Goal: Task Accomplishment & Management: Manage account settings

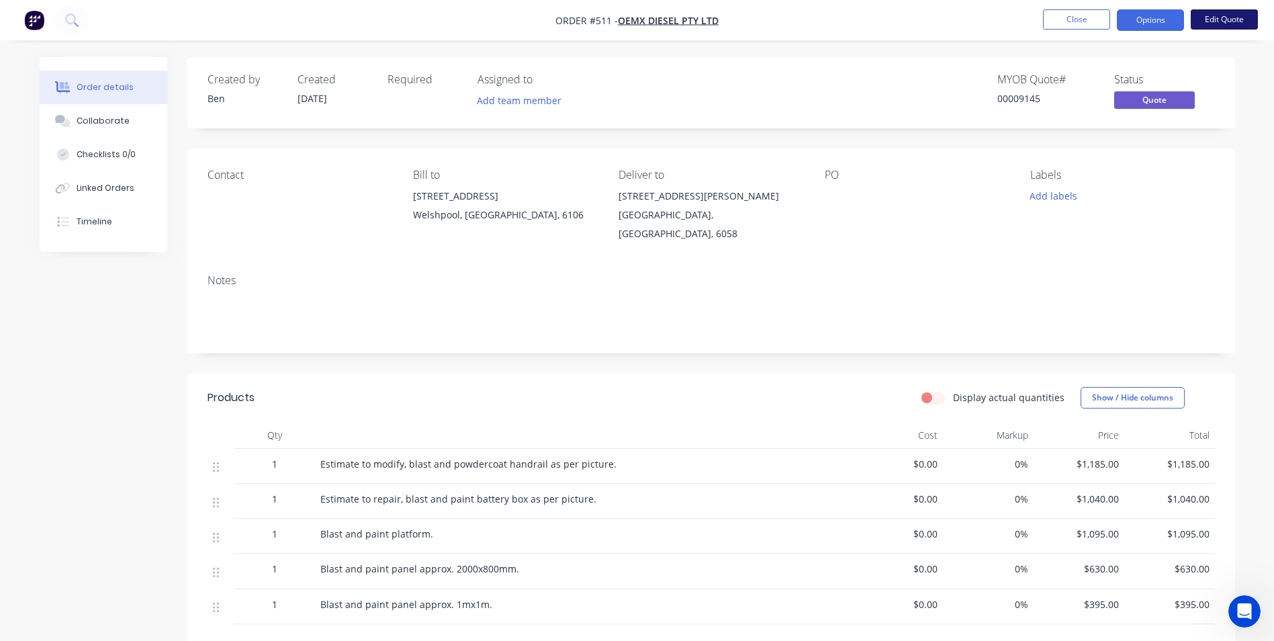
click at [1243, 17] on button "Edit Quote" at bounding box center [1224, 19] width 67 height 20
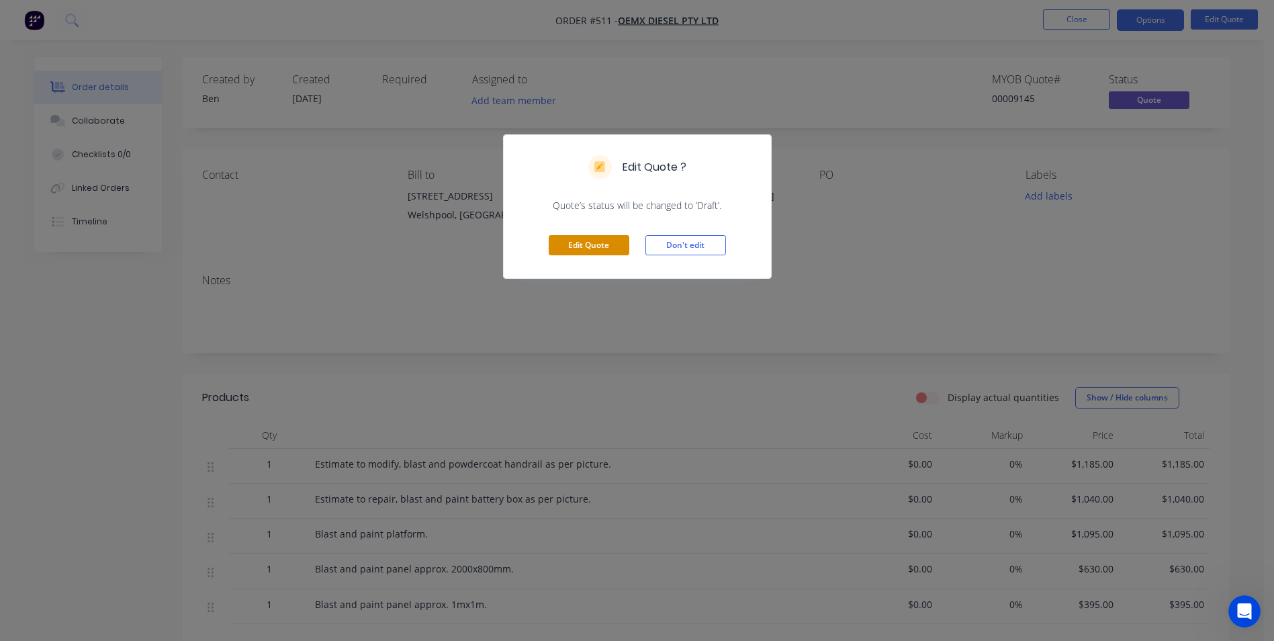
click at [602, 243] on button "Edit Quote" at bounding box center [589, 245] width 81 height 20
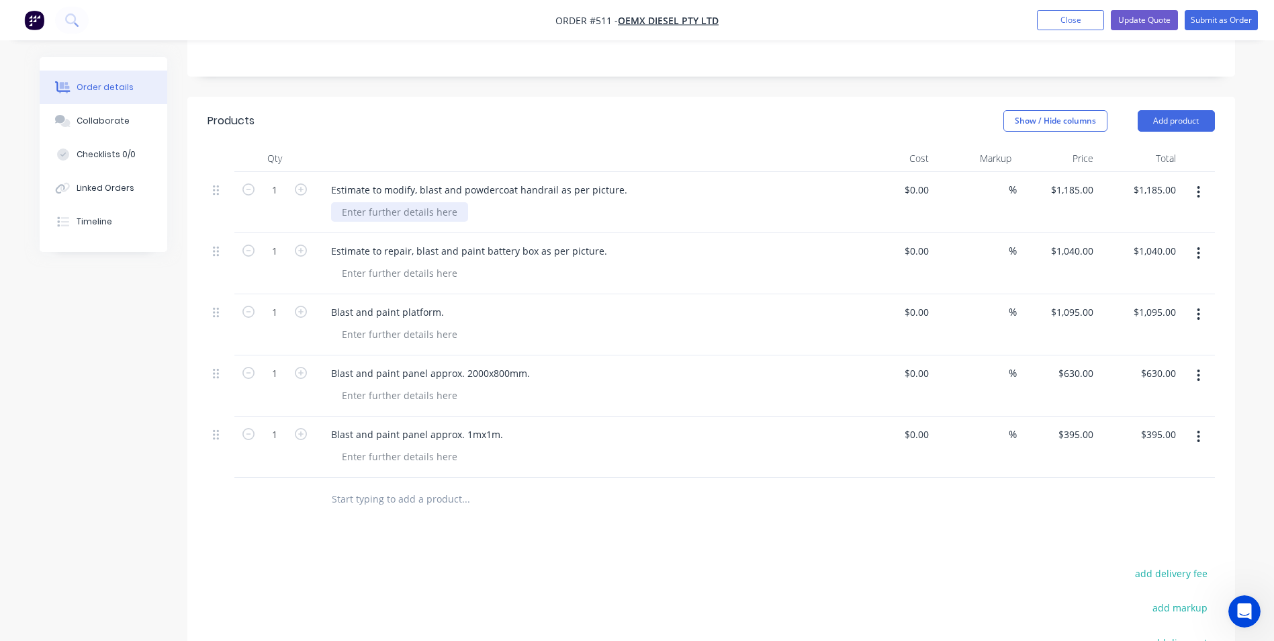
scroll to position [336, 0]
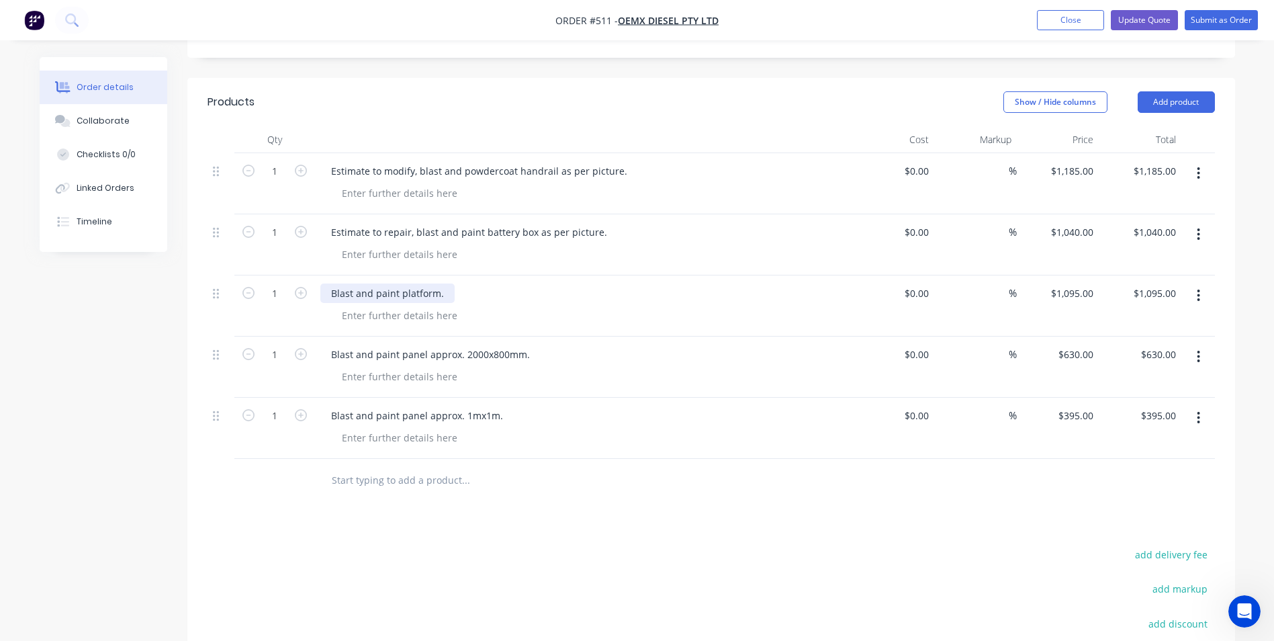
click at [328, 283] on div "Blast and paint platform." at bounding box center [387, 292] width 134 height 19
click at [1068, 283] on div "1095 $1,095.00" at bounding box center [1072, 292] width 54 height 19
type input "$2,295.00"
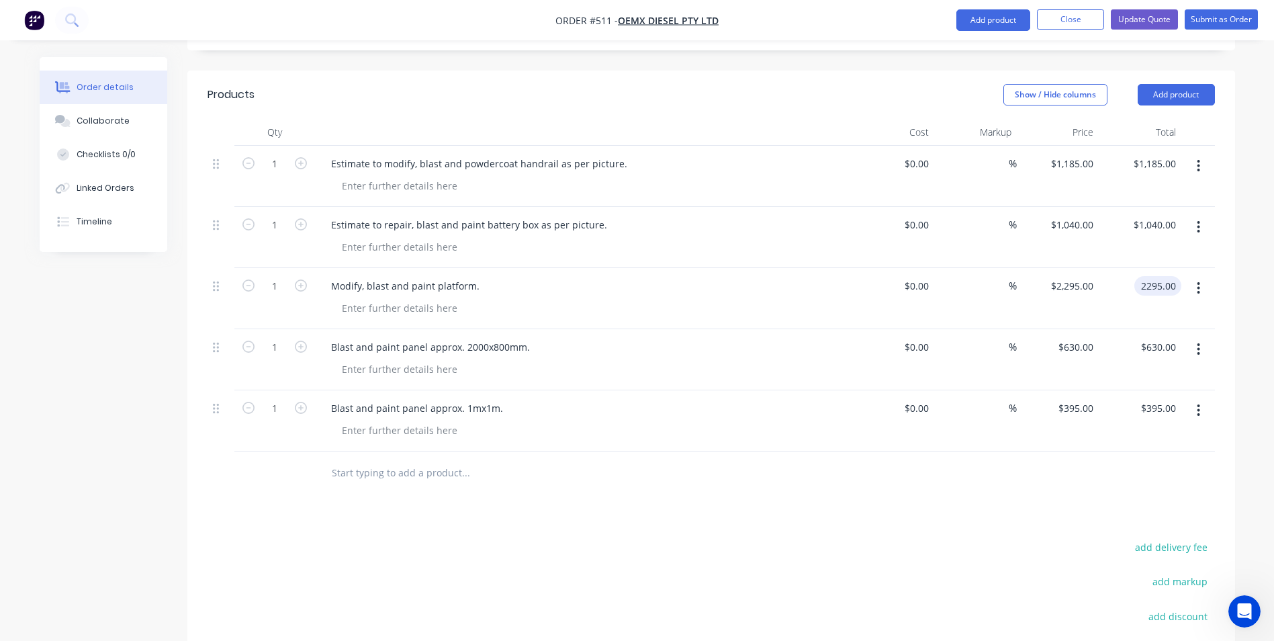
scroll to position [269, 0]
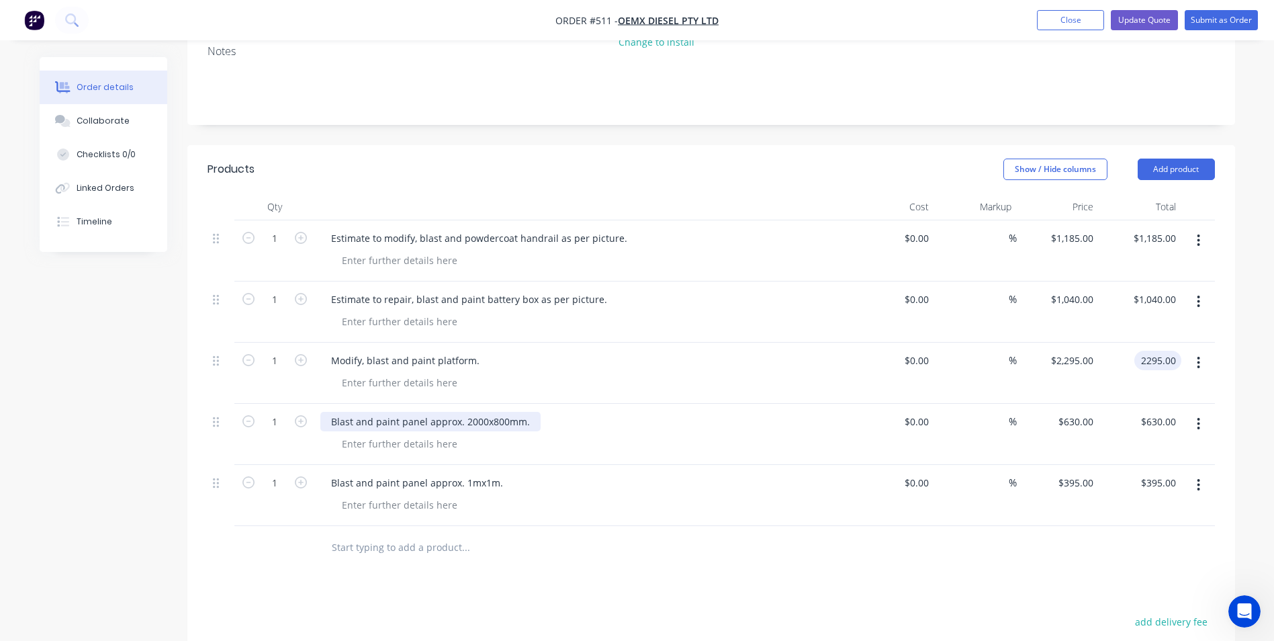
type input "$2,295.00"
click at [330, 412] on div "Blast and paint panel approx. 2000x800mm." at bounding box center [430, 421] width 220 height 19
click at [494, 412] on div "Repair, blast and paint panel approx. 2000x800mm." at bounding box center [447, 421] width 255 height 19
click at [473, 412] on div "Repair, blast and paint panel 2000x800mm." at bounding box center [429, 421] width 218 height 19
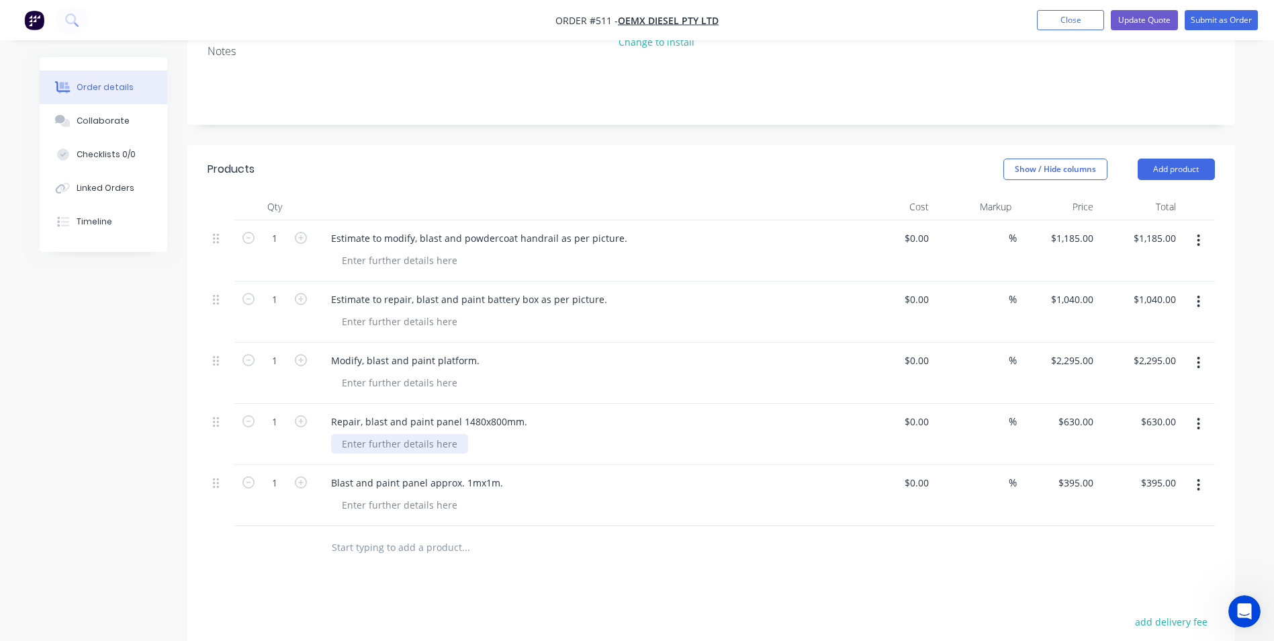
click at [350, 434] on div at bounding box center [399, 443] width 137 height 19
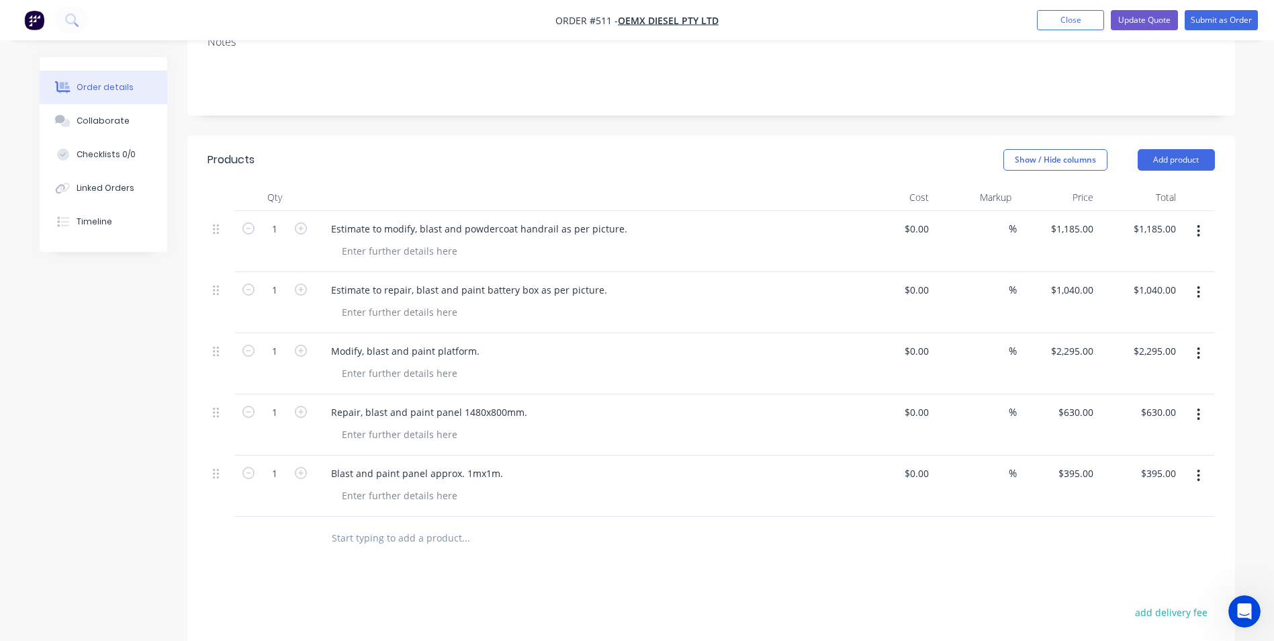
scroll to position [301, 0]
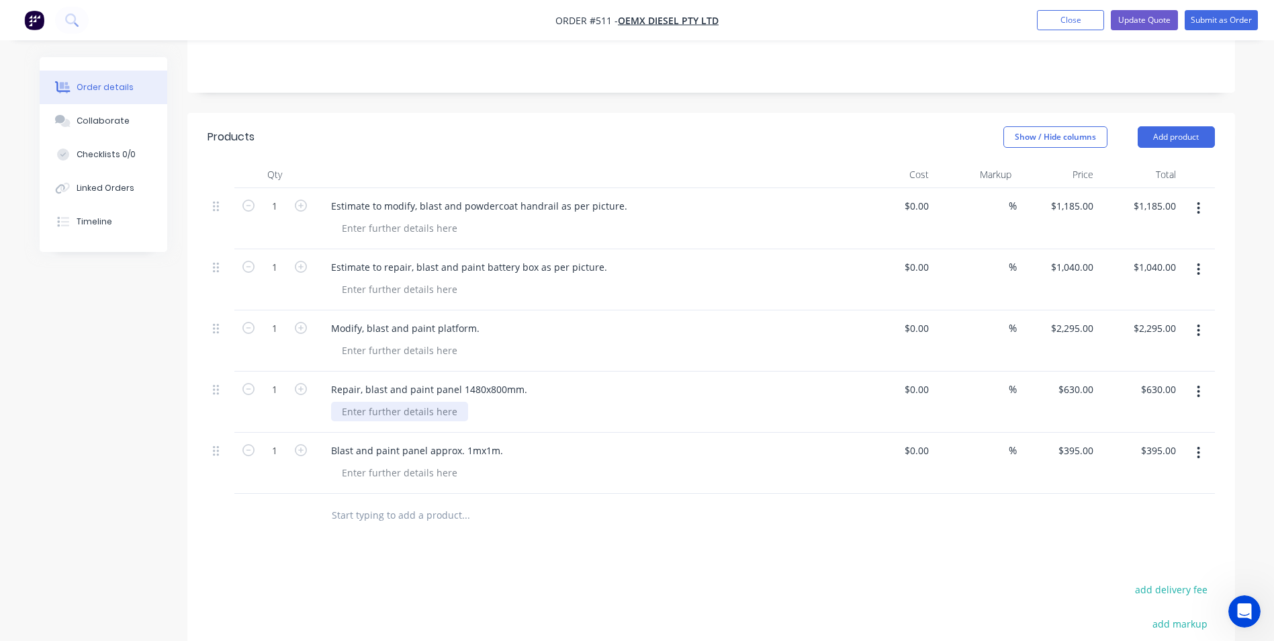
click at [353, 402] on div at bounding box center [399, 411] width 137 height 19
click at [1073, 380] on div "630 $630.00" at bounding box center [1075, 389] width 47 height 19
type input "$790.00"
click at [492, 441] on div "Blast and paint panel approx. 1mx1m." at bounding box center [416, 450] width 193 height 19
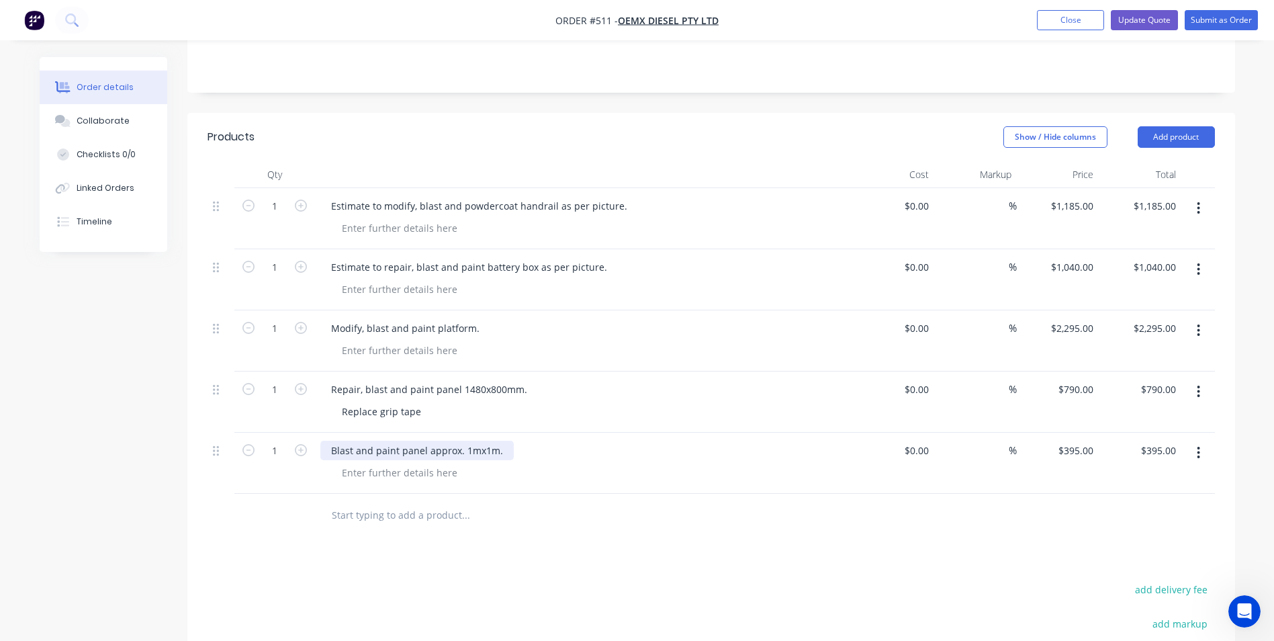
click at [334, 441] on div "Blast and paint panel approx. 1mx1m." at bounding box center [416, 450] width 193 height 19
click at [495, 441] on div "Repair, blast and paint panel approx. 1mx1m." at bounding box center [434, 450] width 228 height 19
click at [495, 441] on div "Repair, blast and paint panel 1mx1m." at bounding box center [415, 450] width 191 height 19
click at [1074, 441] on div "395 395" at bounding box center [1085, 450] width 28 height 19
type input "$565.00"
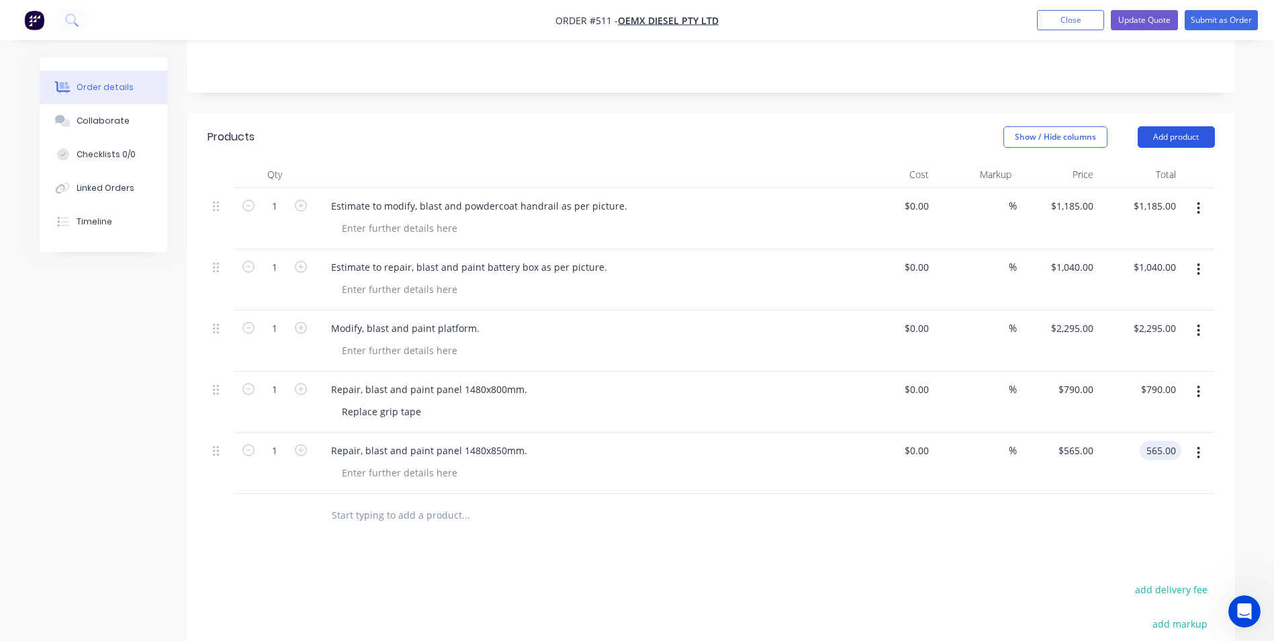
type input "$565.00"
click at [1184, 126] on button "Add product" at bounding box center [1176, 136] width 77 height 21
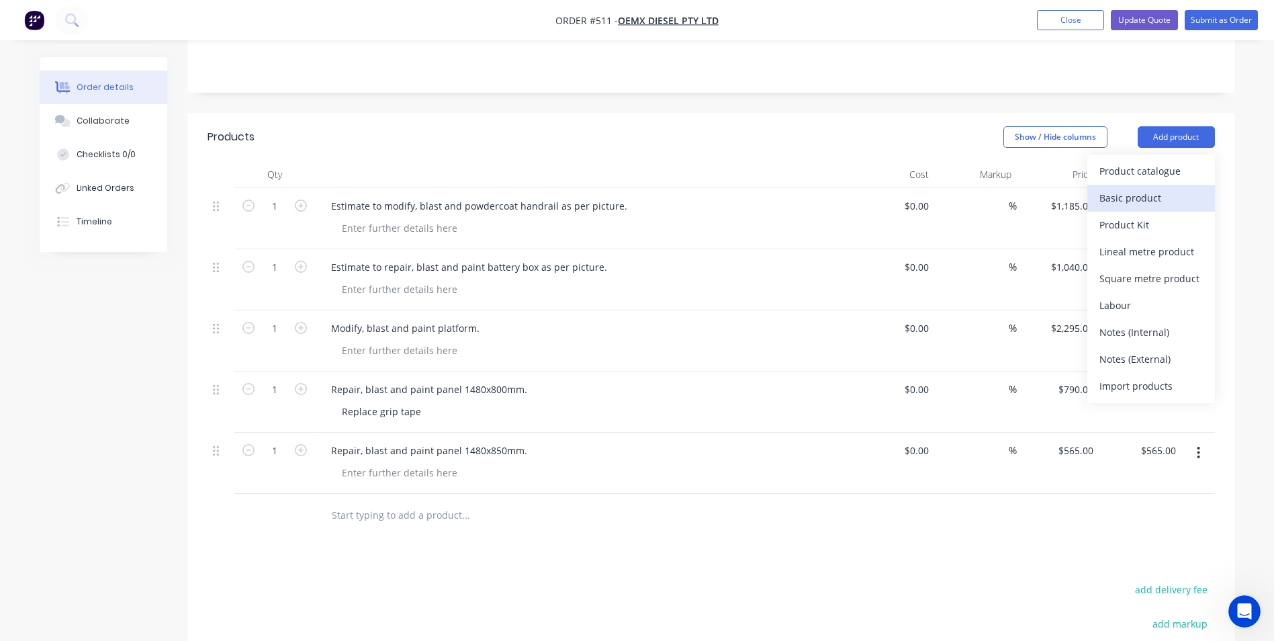
click at [1117, 188] on div "Basic product" at bounding box center [1151, 197] width 103 height 19
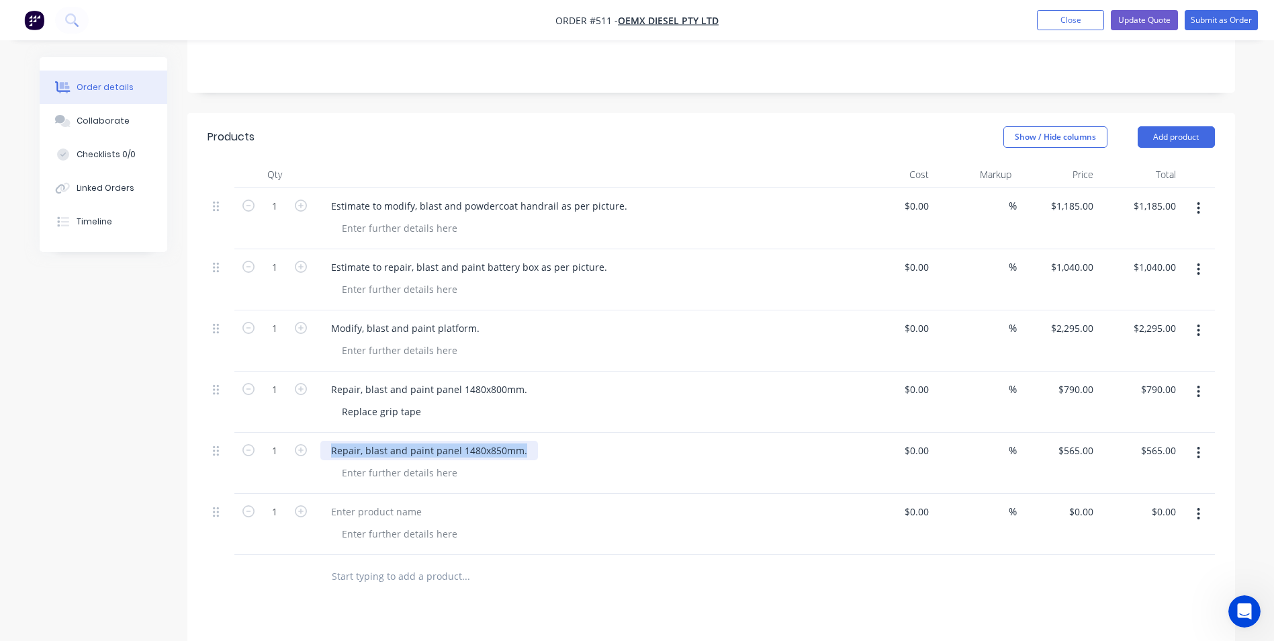
drag, startPoint x: 522, startPoint y: 413, endPoint x: 331, endPoint y: 416, distance: 190.8
click at [331, 441] on div "Repair, blast and paint panel 1480x850mm." at bounding box center [429, 450] width 218 height 19
copy div "Repair, blast and paint panel 1480x850mm."
click at [326, 502] on div at bounding box center [376, 511] width 112 height 19
click at [355, 502] on div at bounding box center [376, 511] width 112 height 19
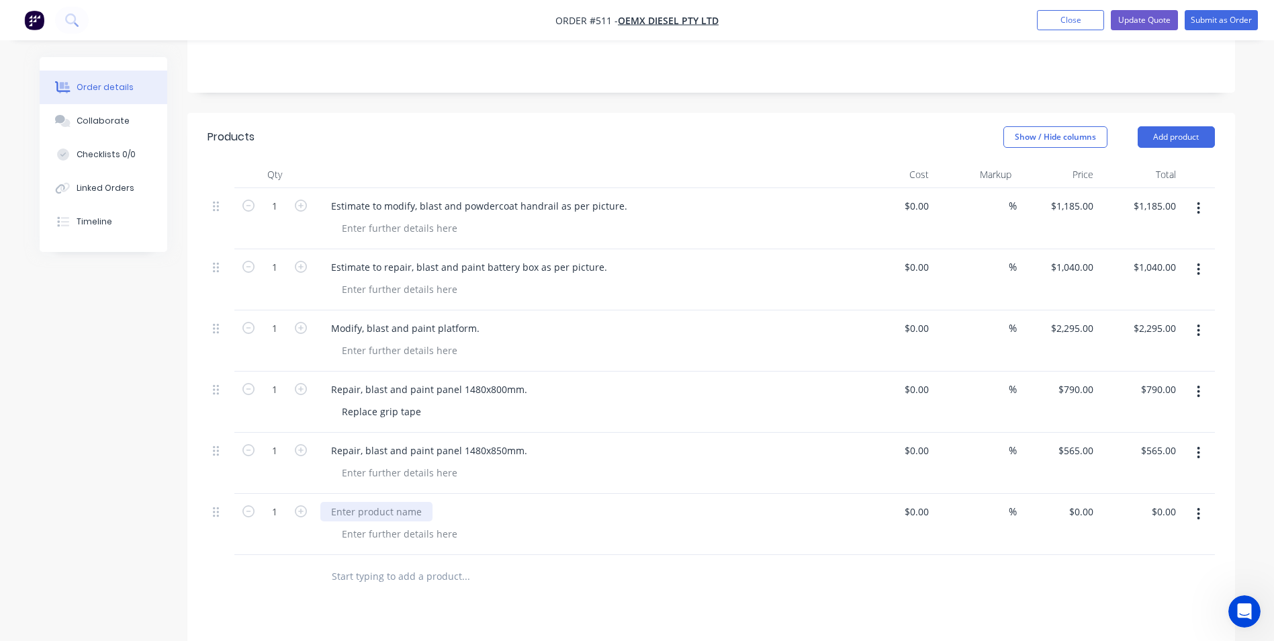
paste div
click at [472, 502] on div "Repair, blast and paint panel 1480x850mm." at bounding box center [429, 511] width 218 height 19
click at [494, 502] on div "Repair, blast and paint panel 1240x850mm." at bounding box center [429, 511] width 218 height 19
click at [410, 524] on div at bounding box center [399, 533] width 137 height 19
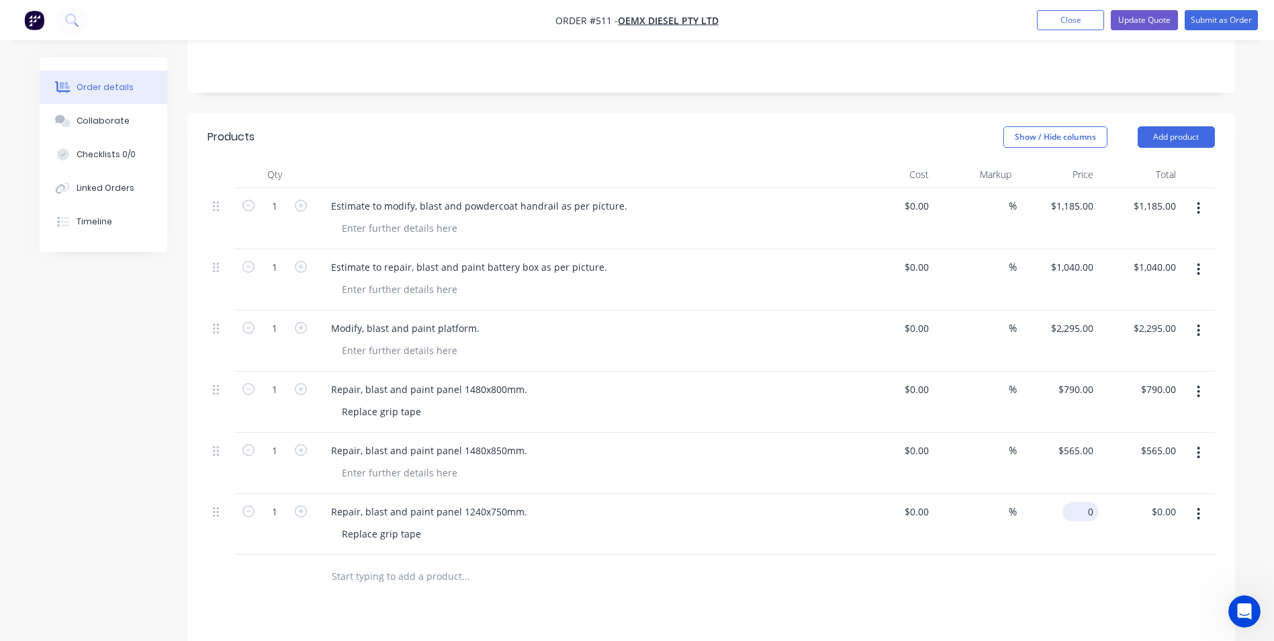
click at [1084, 502] on input "0" at bounding box center [1083, 511] width 31 height 19
type input "$510.00"
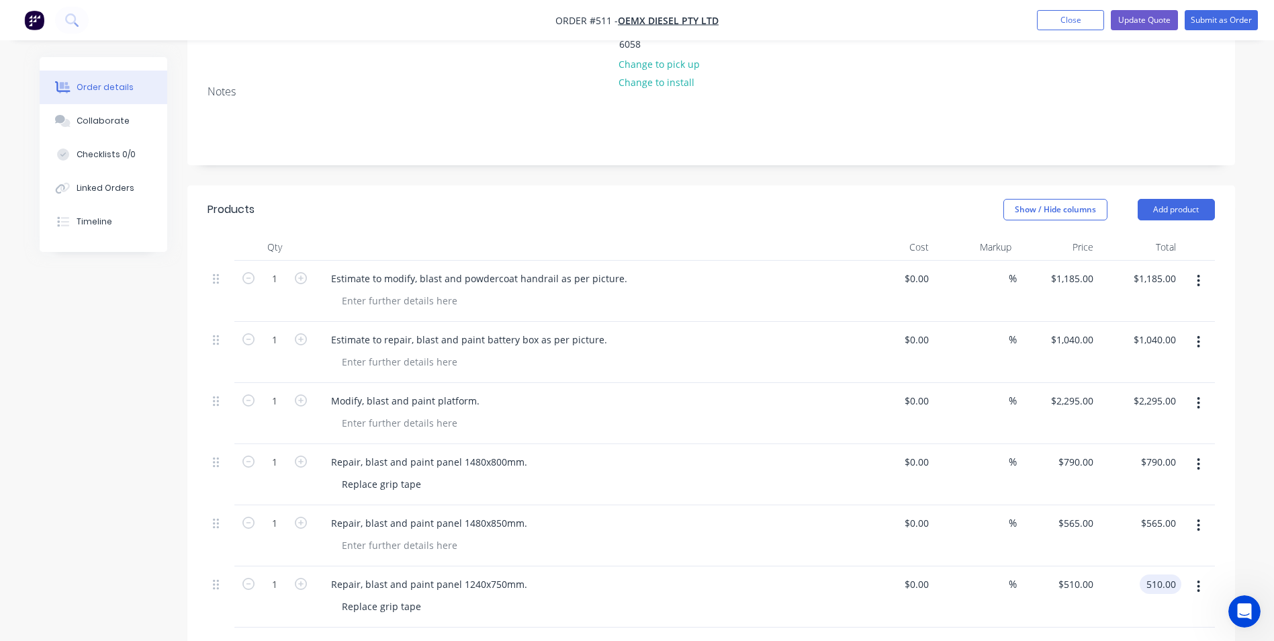
scroll to position [228, 0]
type input "$510.00"
click at [1184, 200] on button "Add product" at bounding box center [1176, 210] width 77 height 21
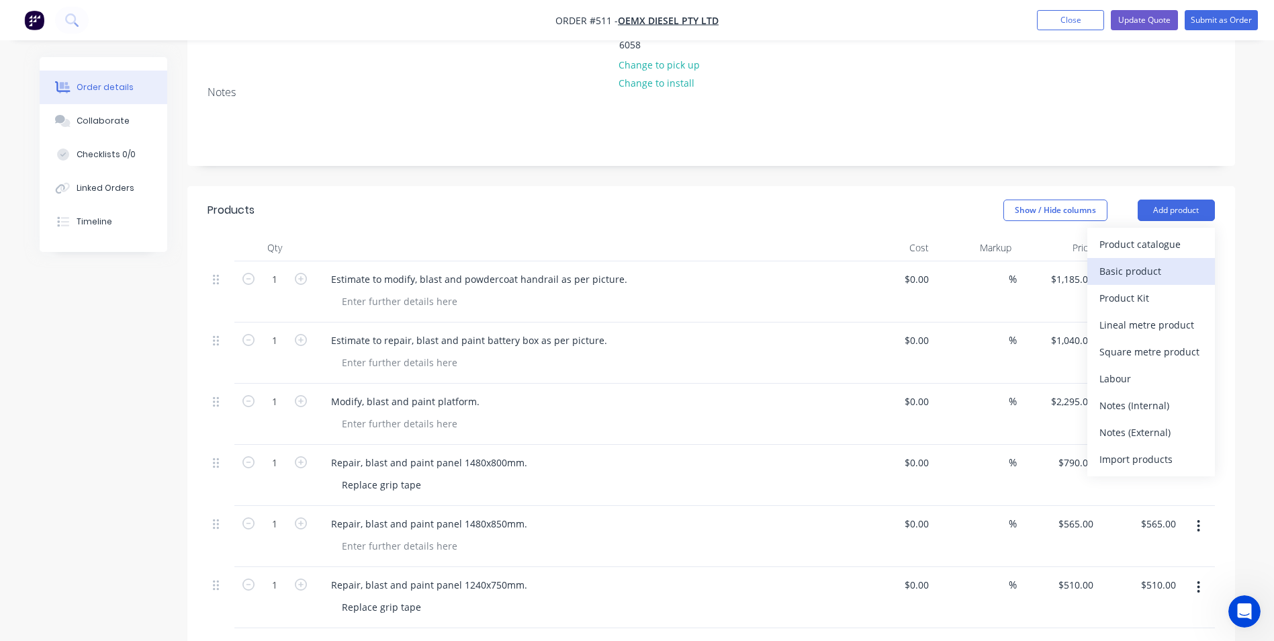
click at [1145, 261] on div "Basic product" at bounding box center [1151, 270] width 103 height 19
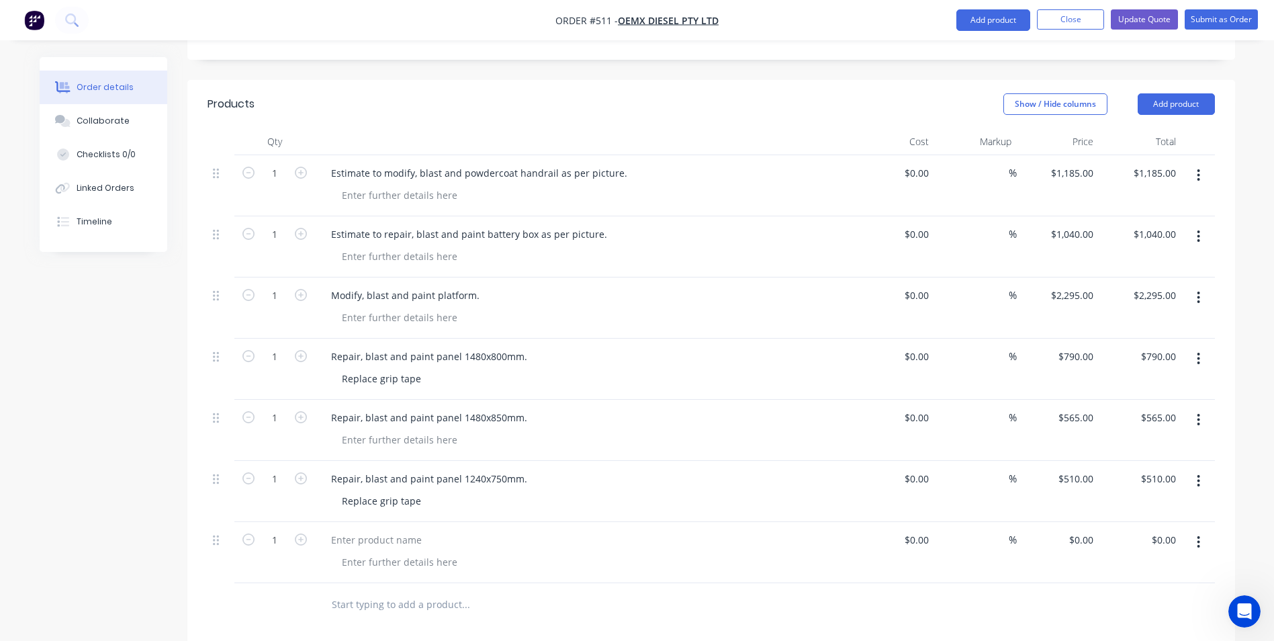
scroll to position [429, 0]
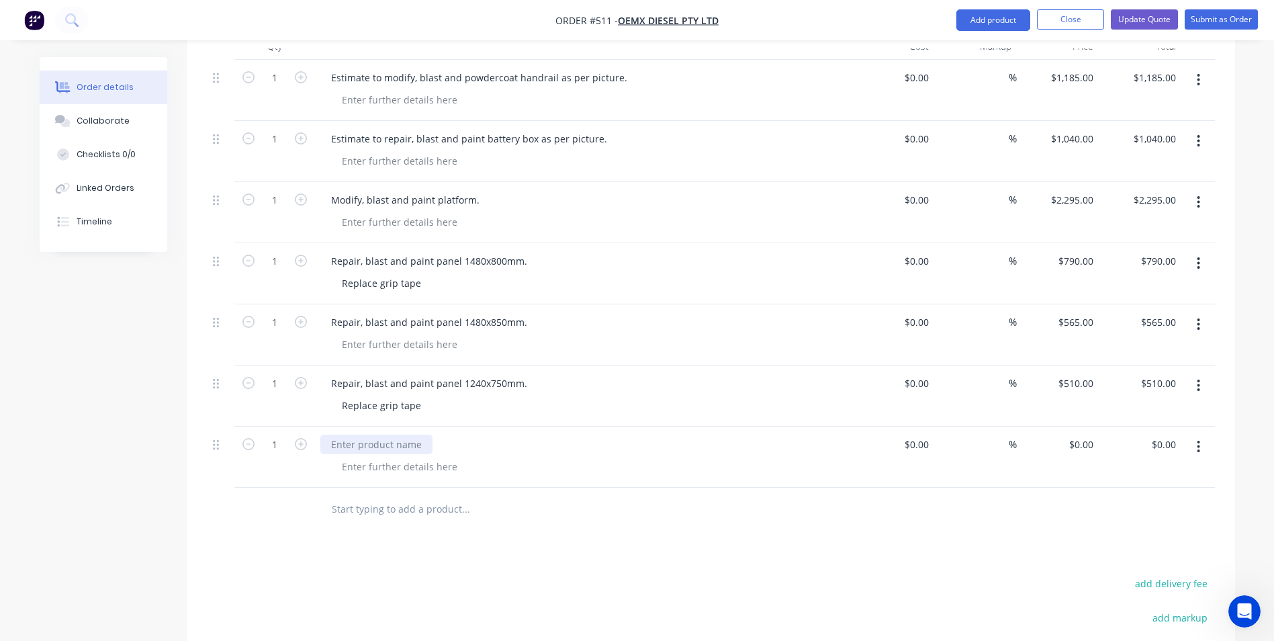
click at [395, 435] on div at bounding box center [376, 444] width 112 height 19
click at [357, 435] on div "Make new panel" at bounding box center [367, 444] width 95 height 19
click at [490, 435] on div "Fabricate, blast and paint new panel" at bounding box center [413, 444] width 186 height 19
click at [1082, 435] on div "0 $0.00" at bounding box center [1081, 444] width 36 height 19
type input "$195.00"
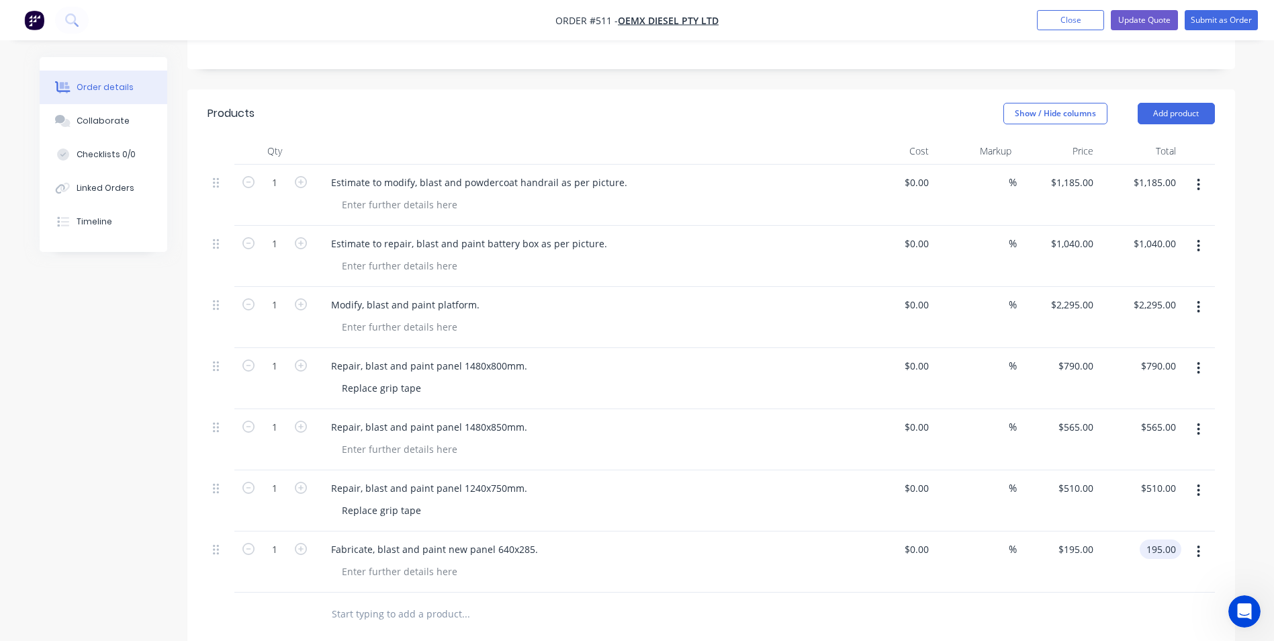
scroll to position [295, 0]
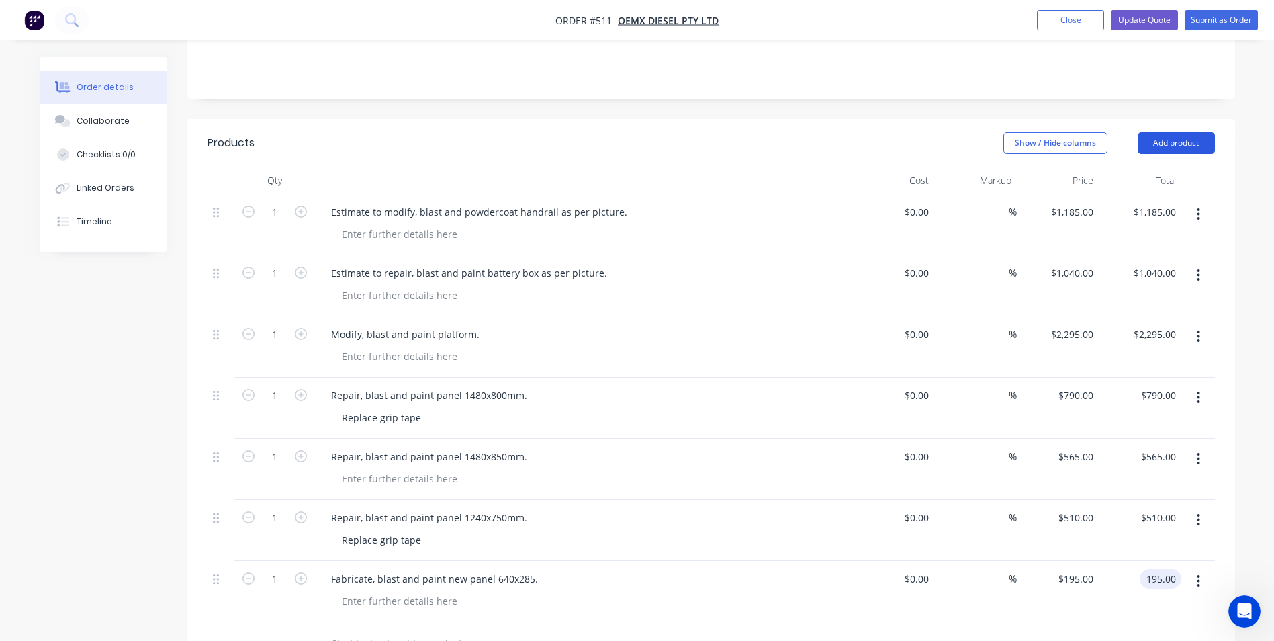
type input "$195.00"
click at [1190, 132] on button "Add product" at bounding box center [1176, 142] width 77 height 21
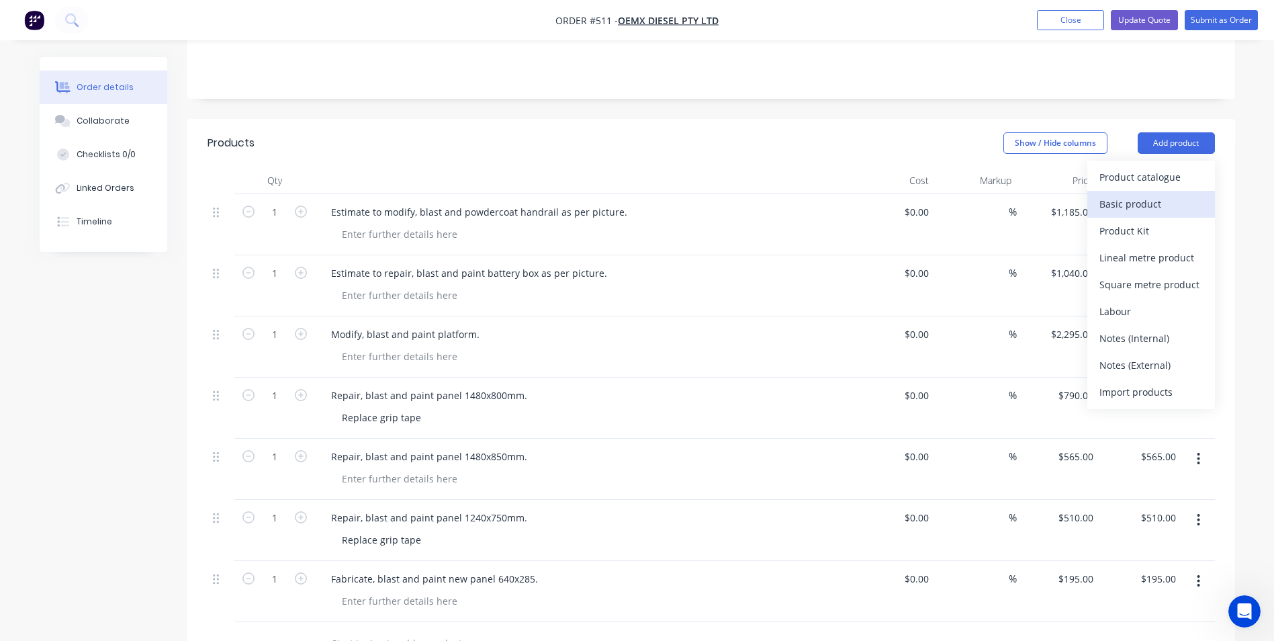
click at [1124, 194] on div "Basic product" at bounding box center [1151, 203] width 103 height 19
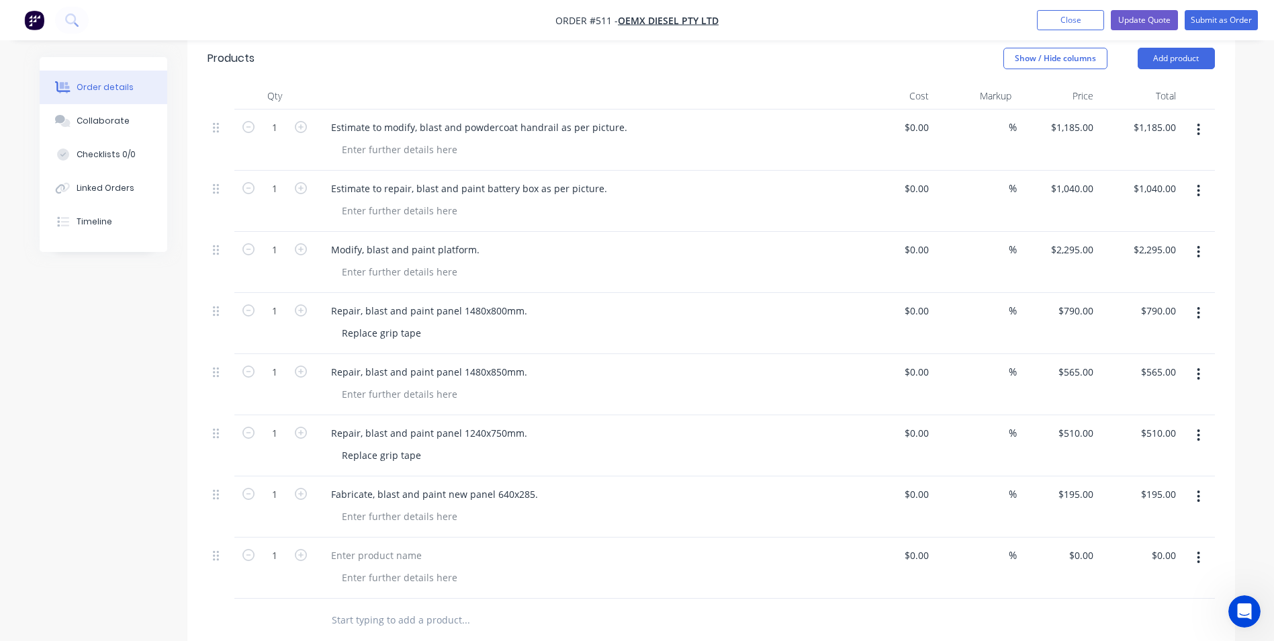
scroll to position [496, 0]
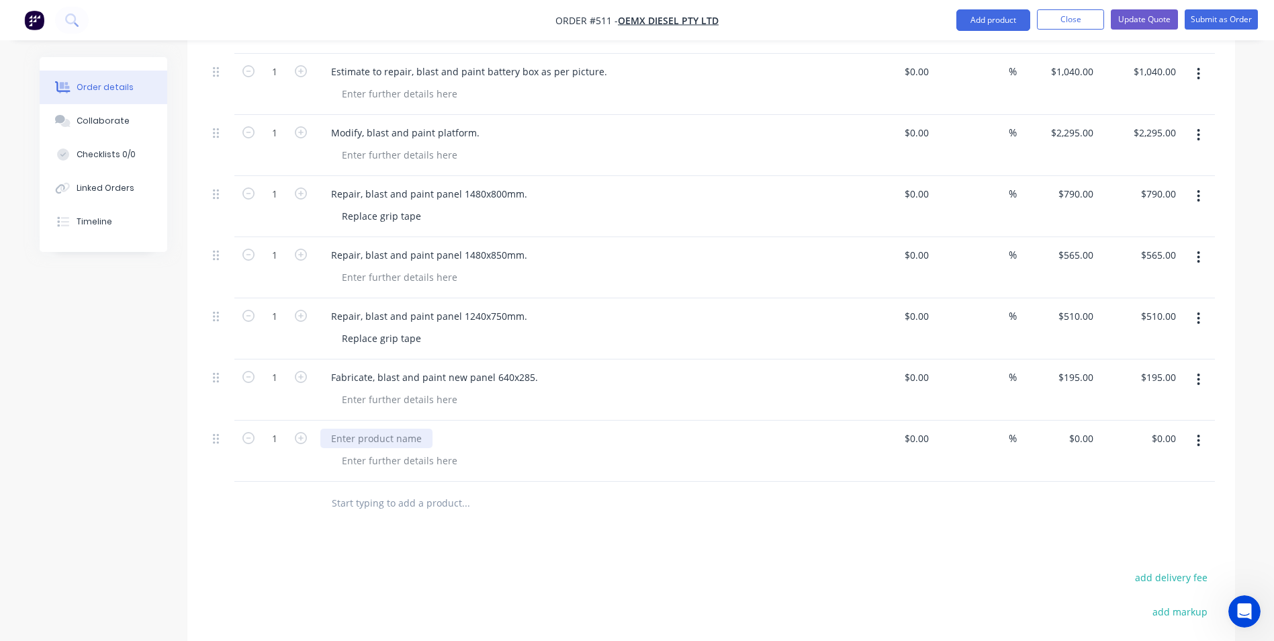
click at [371, 429] on div at bounding box center [376, 438] width 112 height 19
click at [480, 429] on div "Blast and paint panel 720x270mm" at bounding box center [407, 438] width 175 height 19
click at [1077, 421] on div "0 $0.00" at bounding box center [1058, 451] width 83 height 61
type input "$100.00"
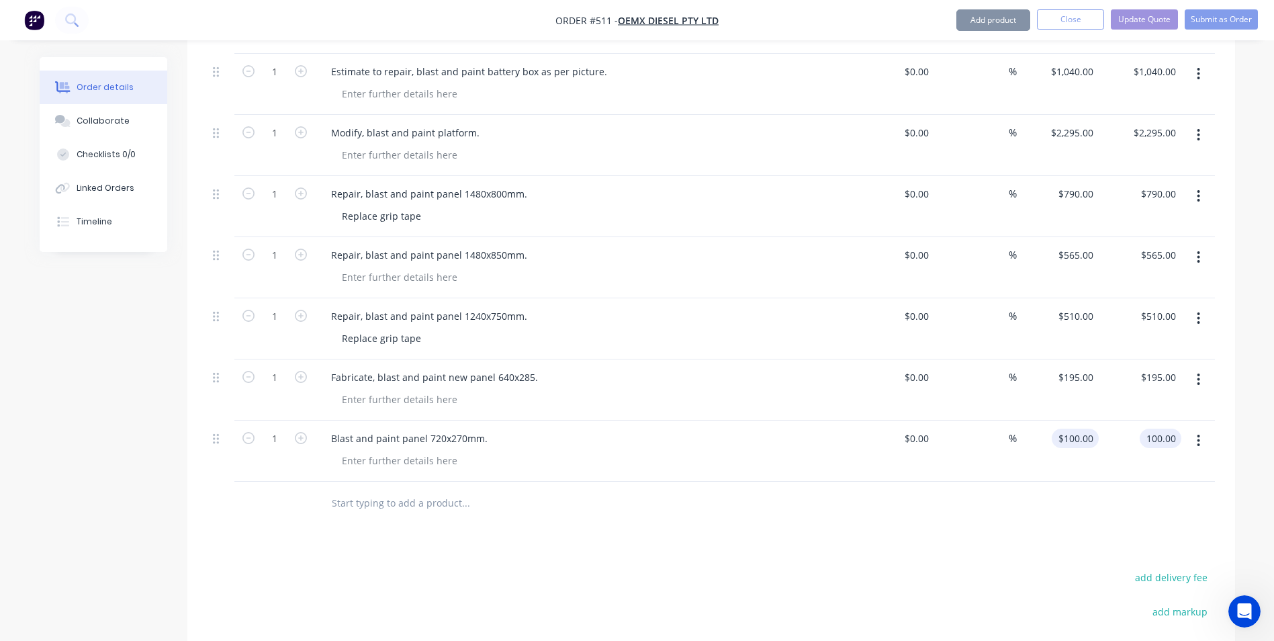
type input "$100.00"
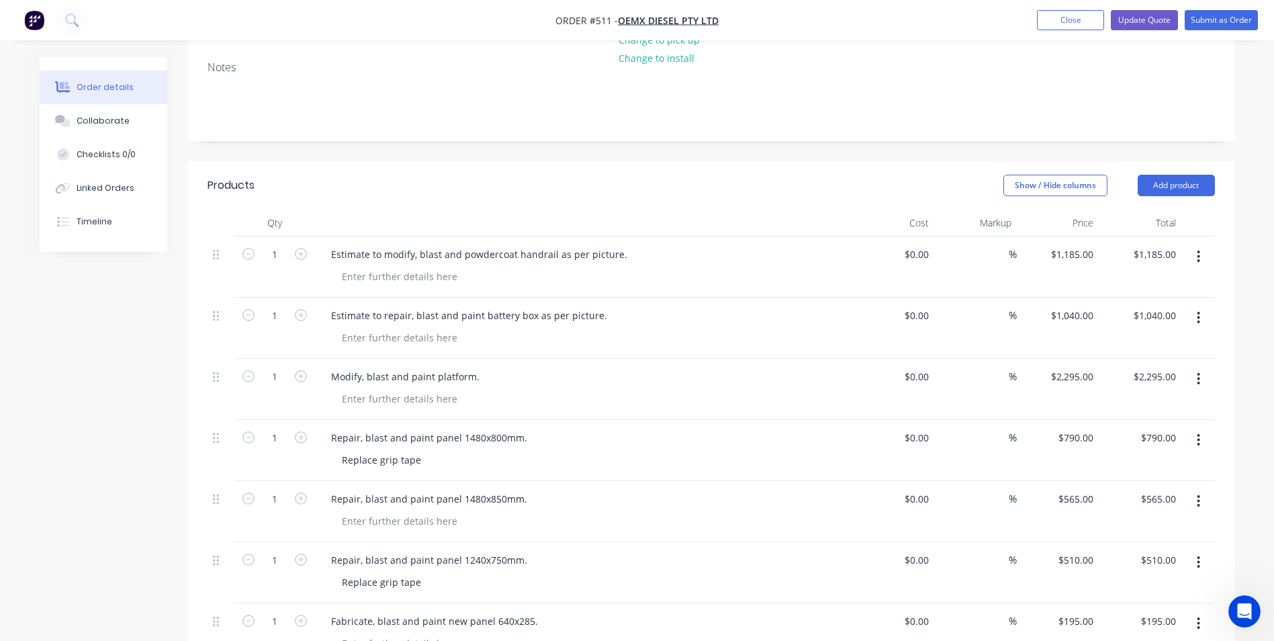
scroll to position [216, 0]
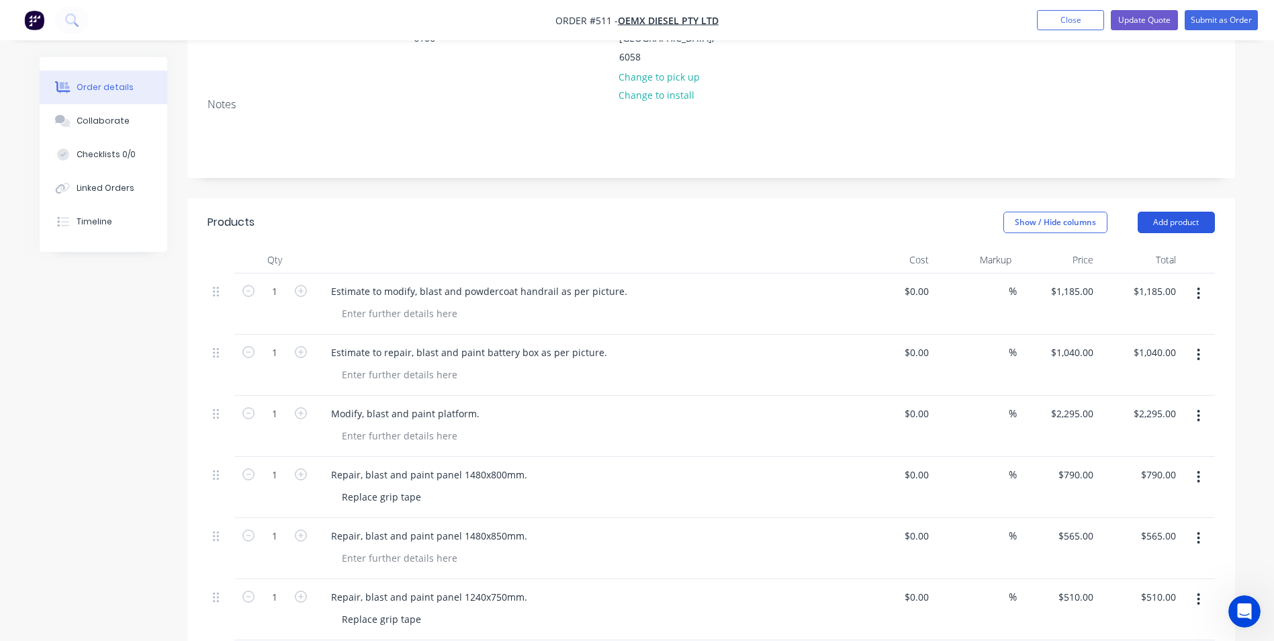
click at [1180, 212] on button "Add product" at bounding box center [1176, 222] width 77 height 21
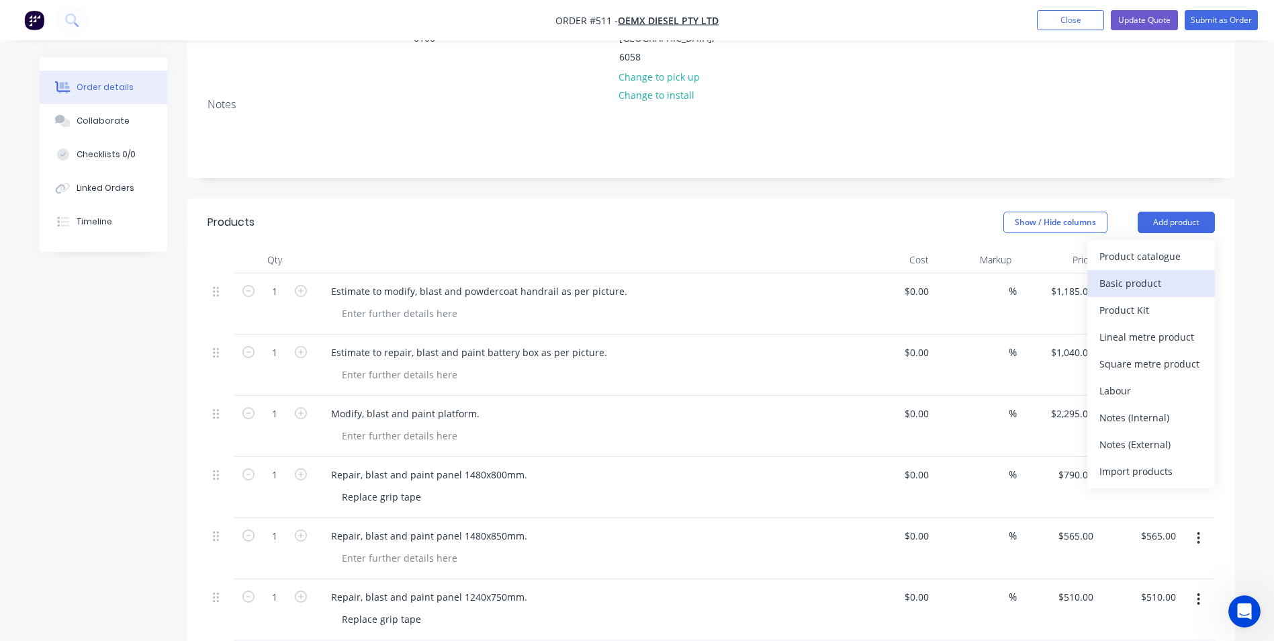
click at [1163, 273] on div "Basic product" at bounding box center [1151, 282] width 103 height 19
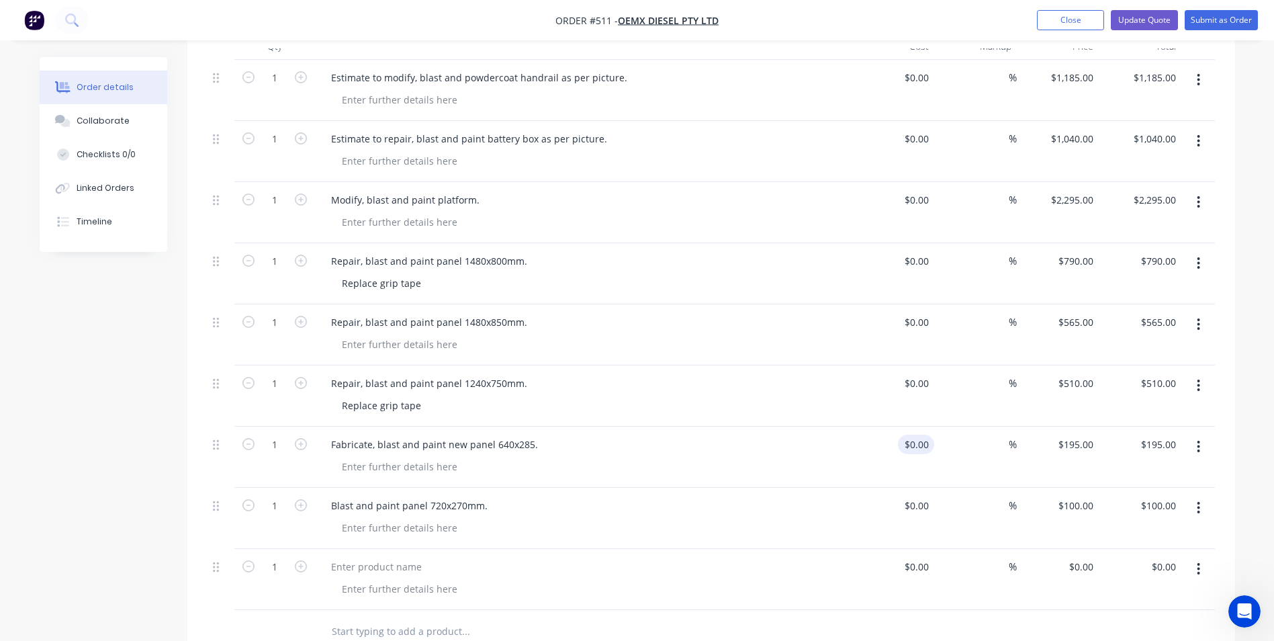
scroll to position [484, 0]
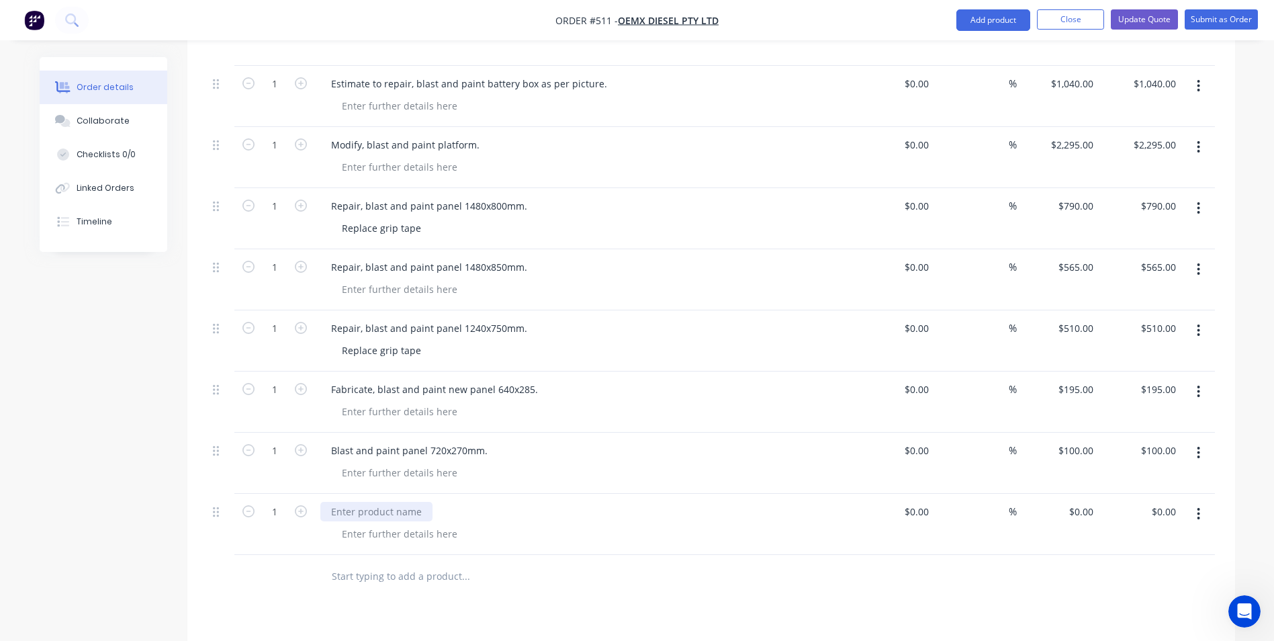
click at [349, 502] on div at bounding box center [376, 511] width 112 height 19
click at [1075, 494] on div "0 0" at bounding box center [1058, 524] width 83 height 61
type input "$525.00"
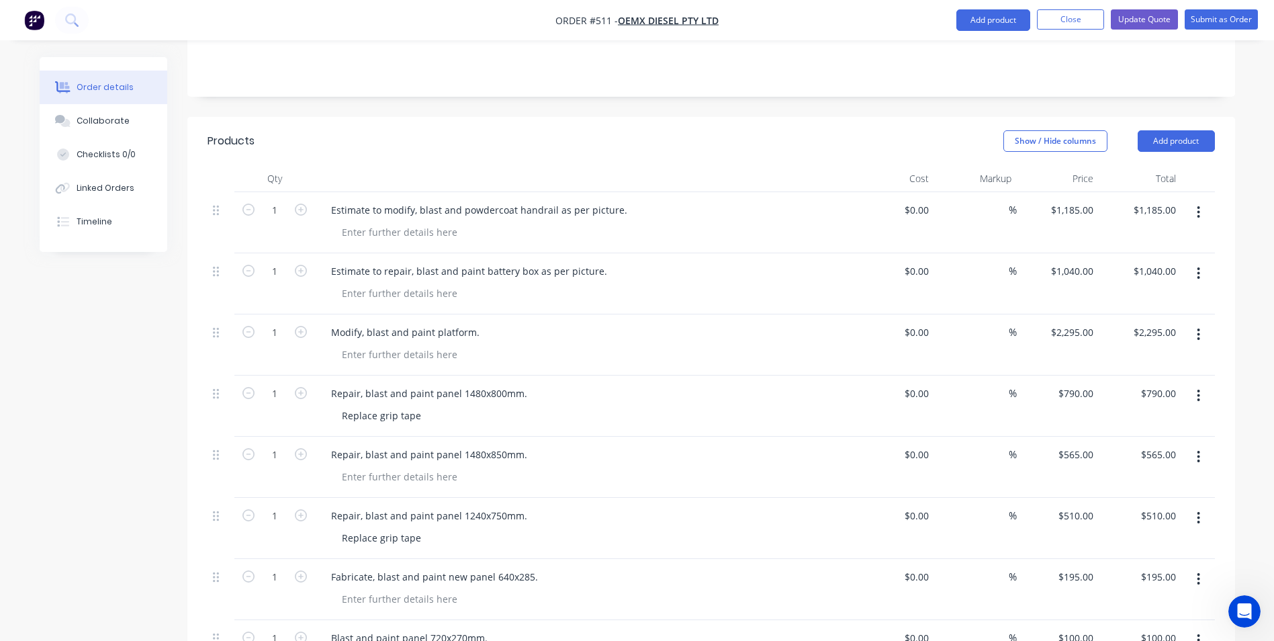
scroll to position [283, 0]
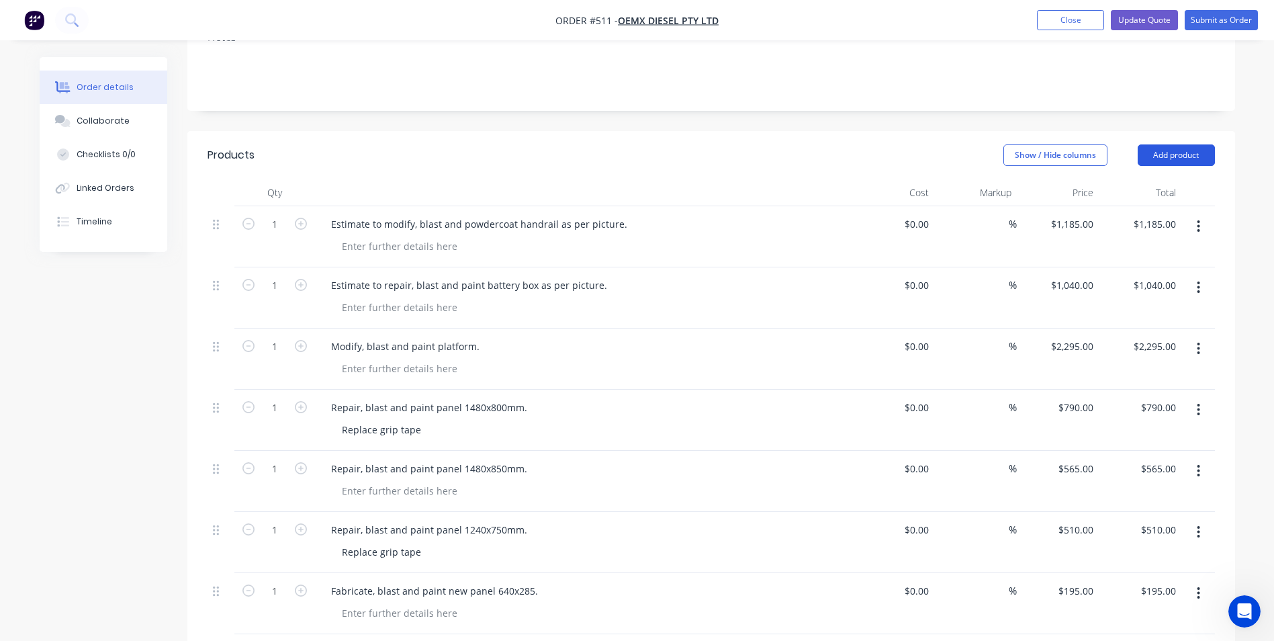
type input "$525.00"
click at [1179, 144] on button "Add product" at bounding box center [1176, 154] width 77 height 21
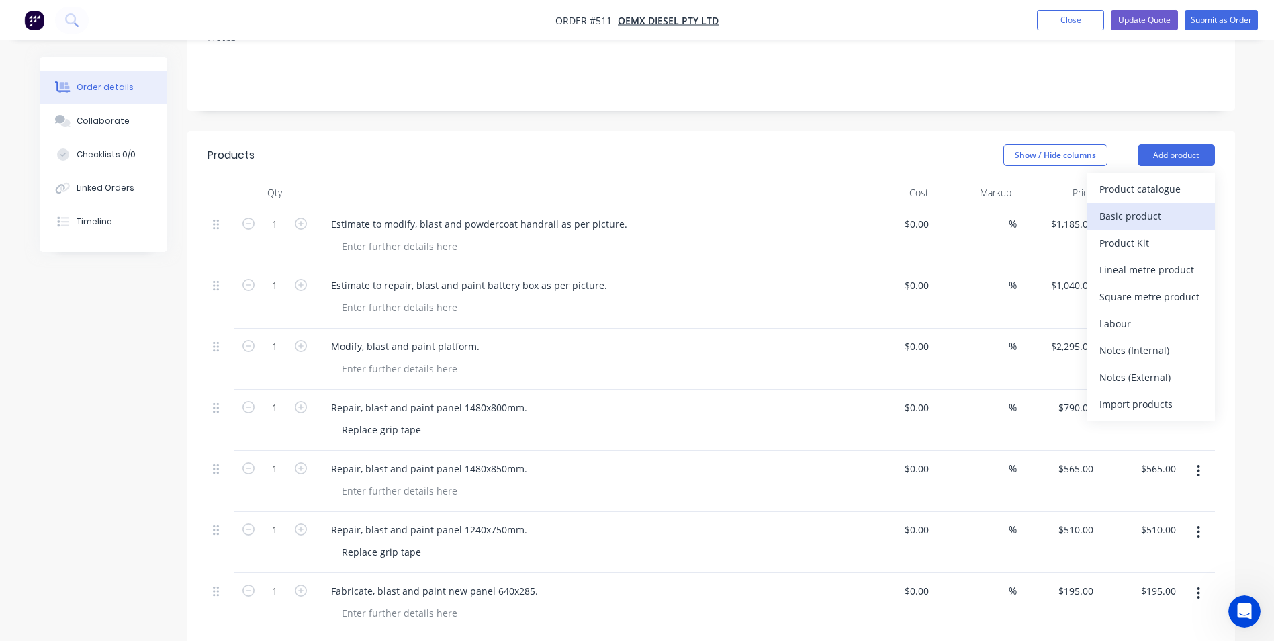
click at [1150, 206] on div "Basic product" at bounding box center [1151, 215] width 103 height 19
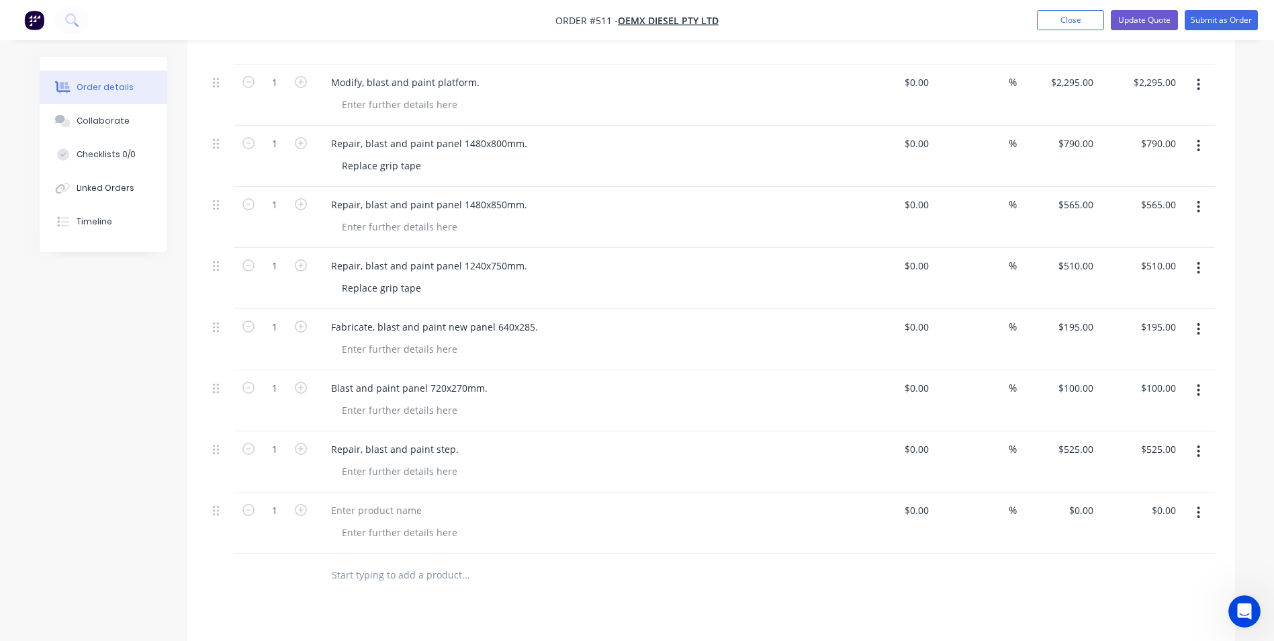
scroll to position [551, 0]
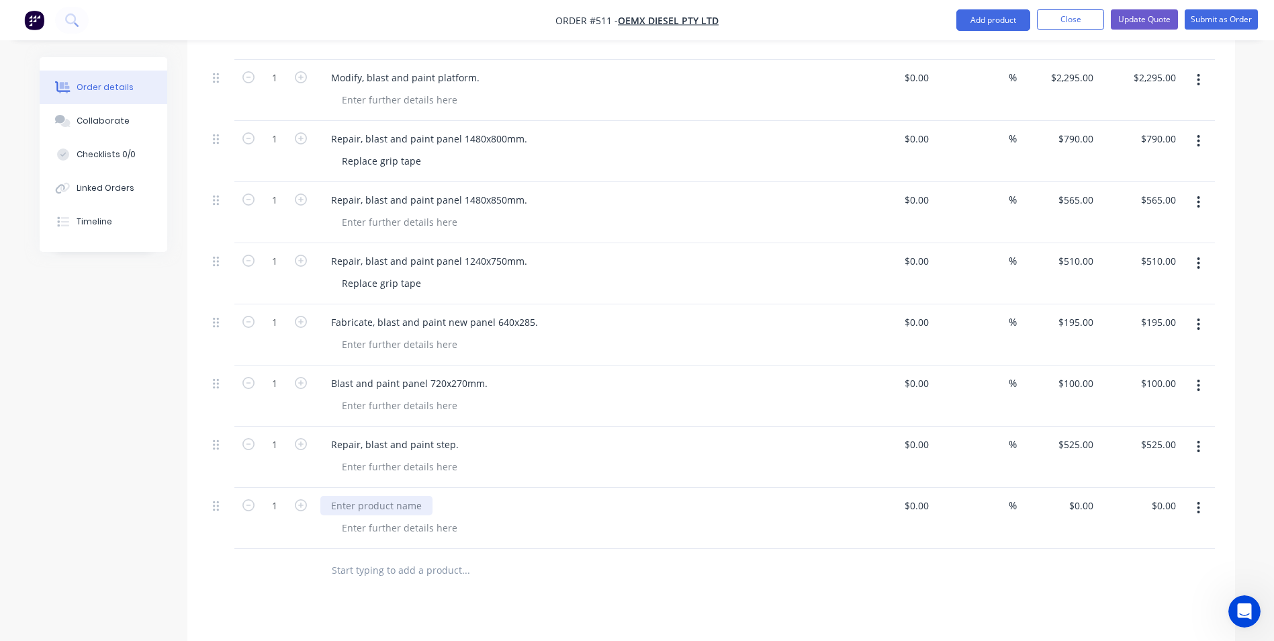
click at [347, 496] on div at bounding box center [376, 505] width 112 height 19
click at [1092, 496] on input "0" at bounding box center [1083, 505] width 31 height 19
type input "$570.00"
type input "570.00"
type input "570"
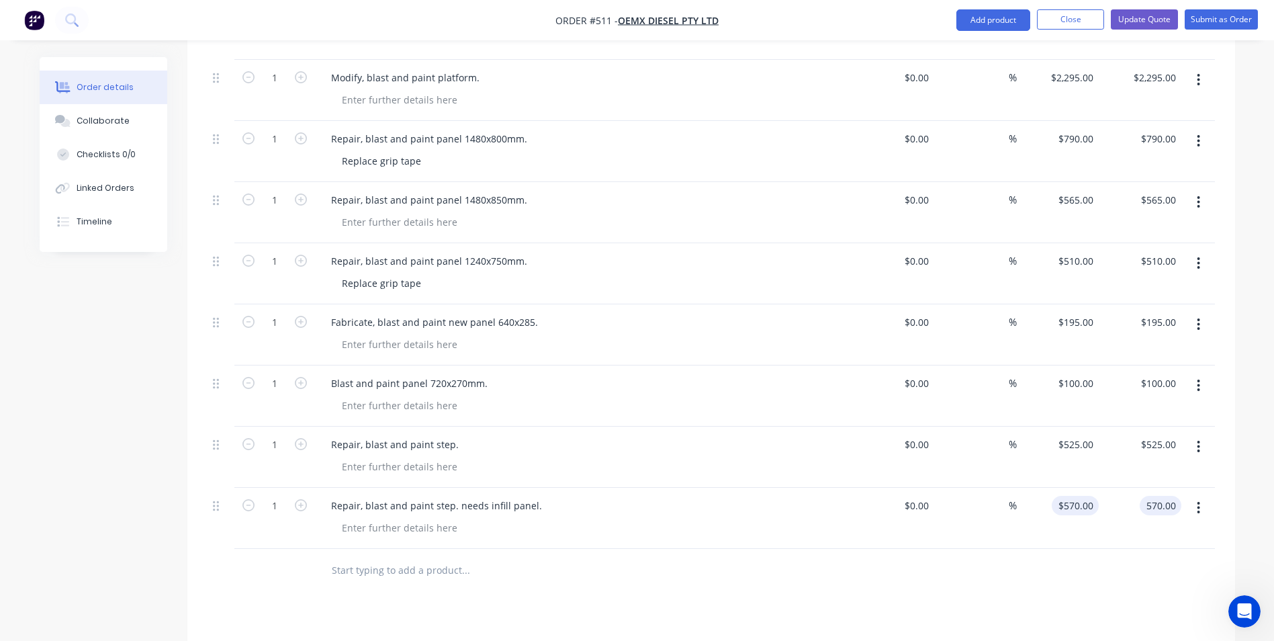
type input "$570.00"
click at [1076, 496] on input "570" at bounding box center [1078, 505] width 42 height 19
type input "$580.00"
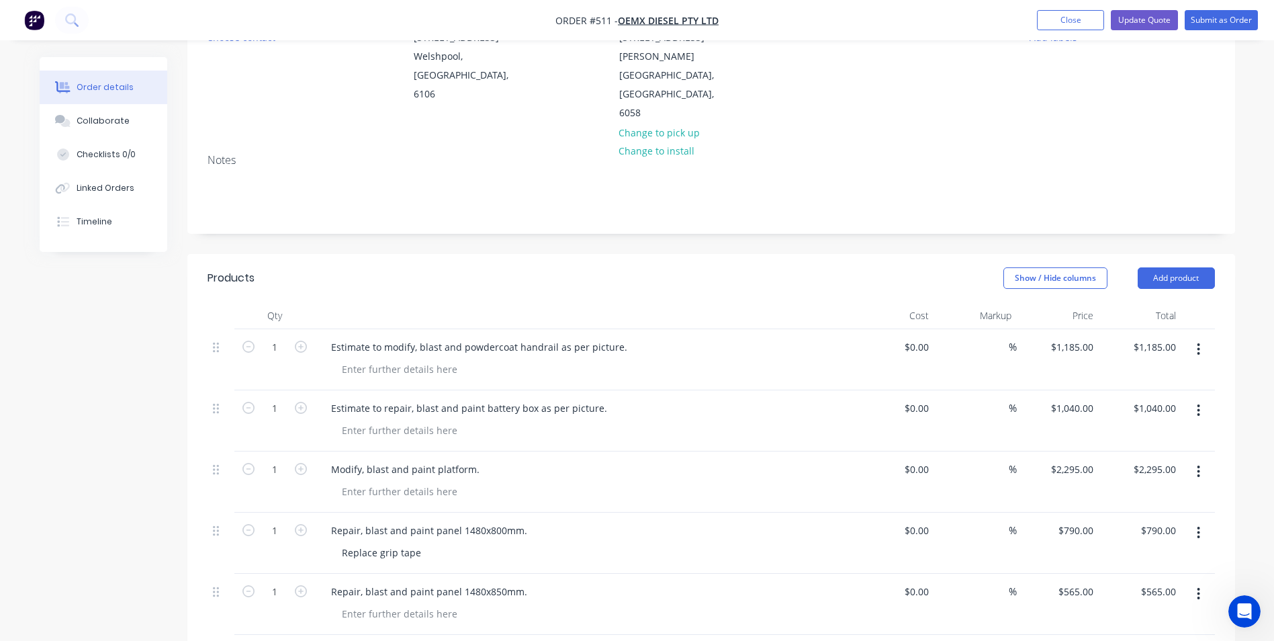
scroll to position [148, 0]
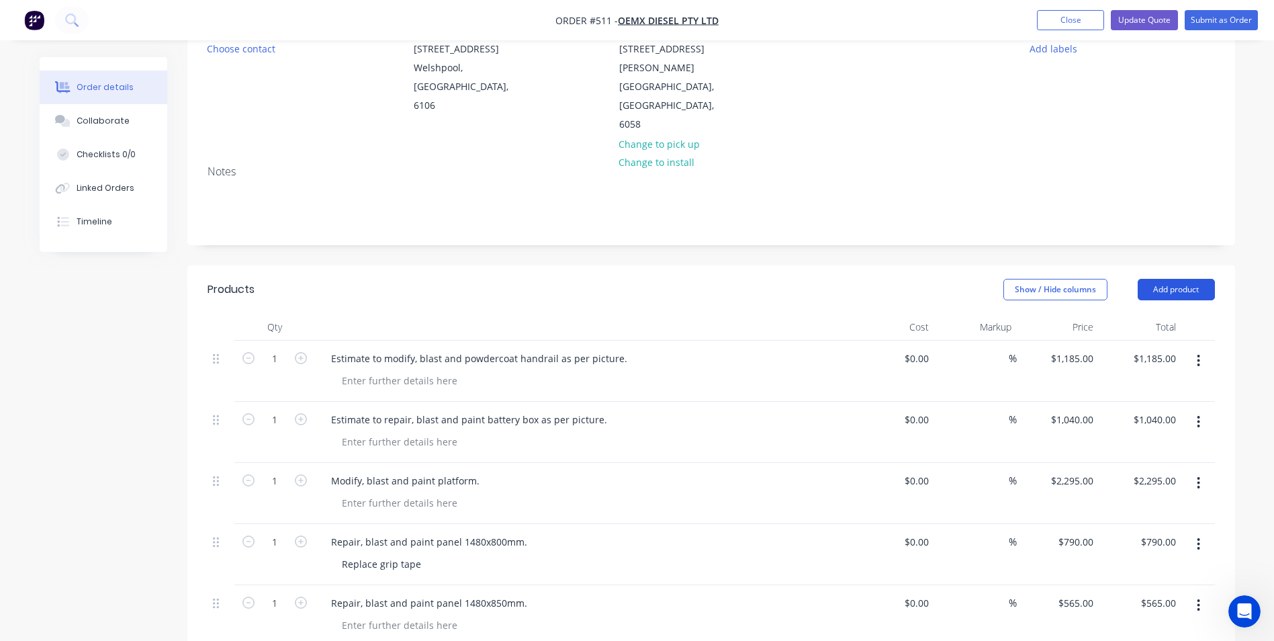
type input "$580.00"
click at [1192, 279] on button "Add product" at bounding box center [1176, 289] width 77 height 21
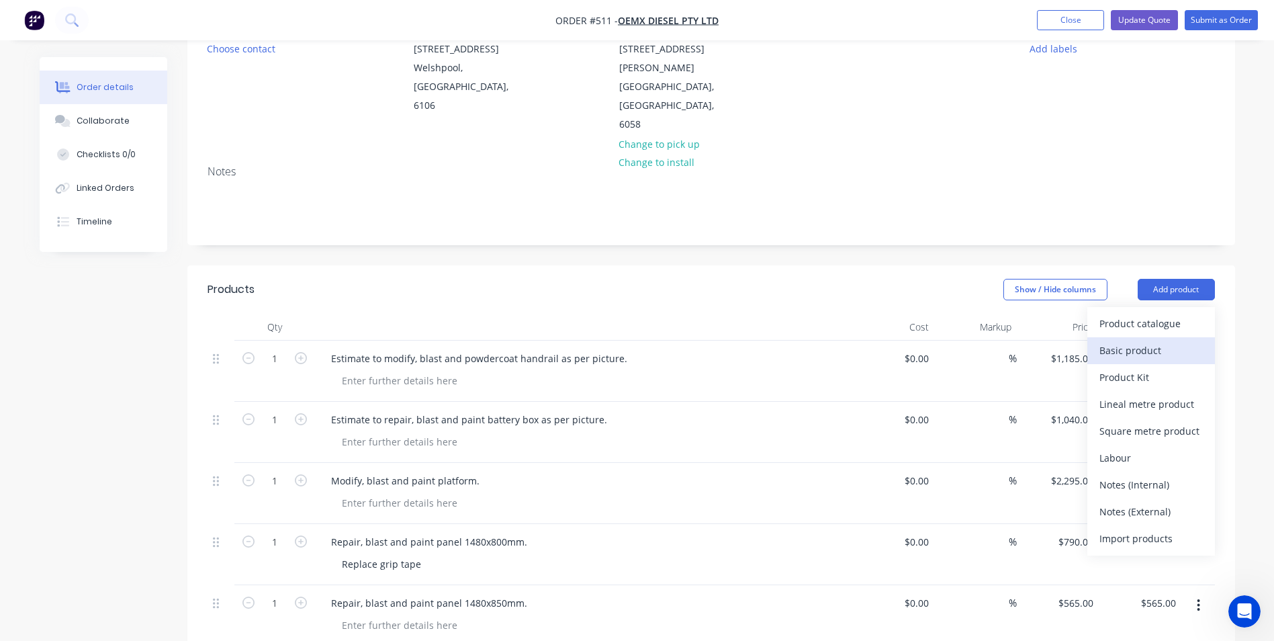
click at [1141, 341] on div "Basic product" at bounding box center [1151, 350] width 103 height 19
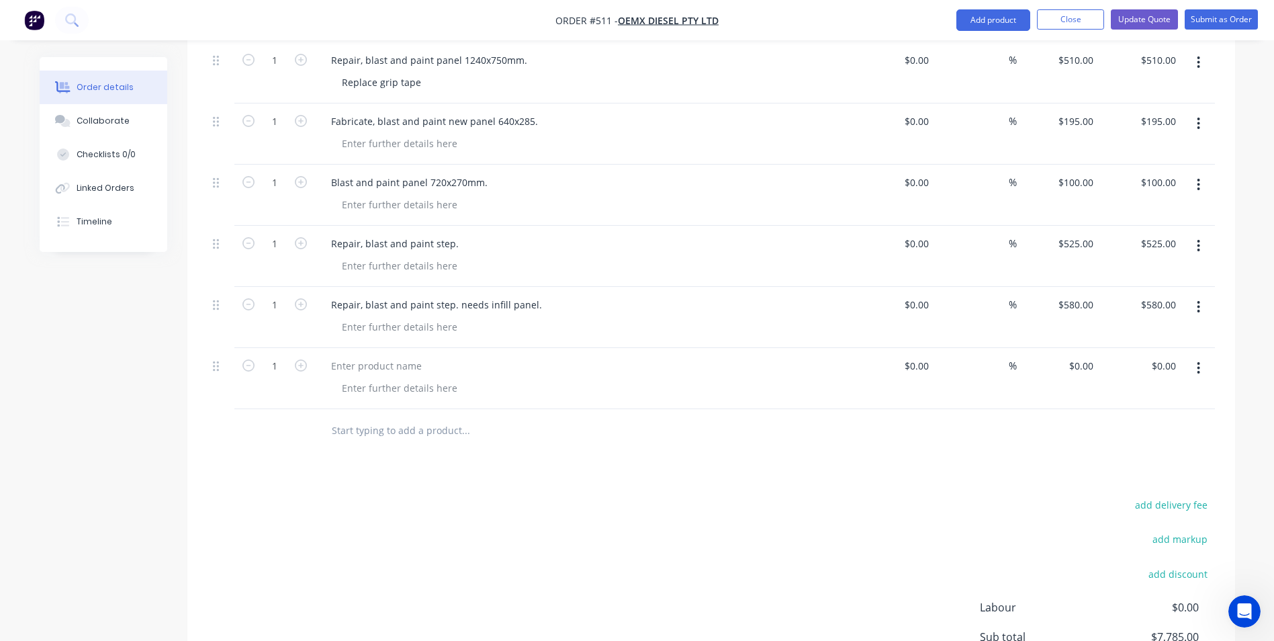
scroll to position [753, 0]
click at [347, 355] on div at bounding box center [376, 364] width 112 height 19
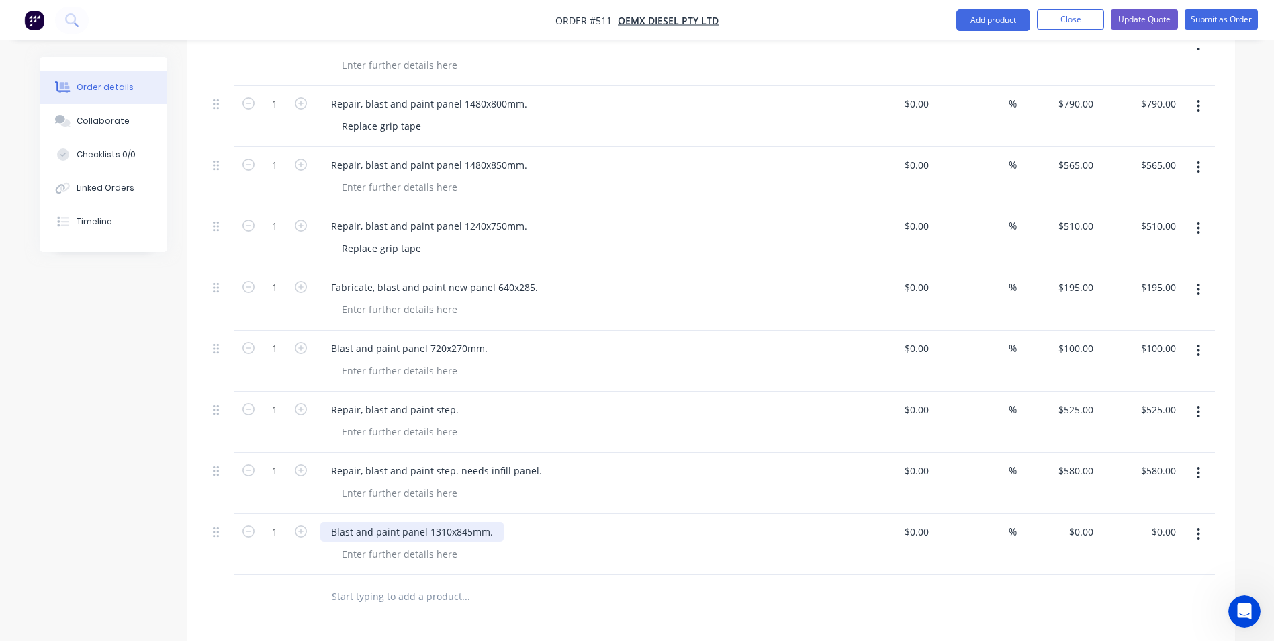
scroll to position [619, 0]
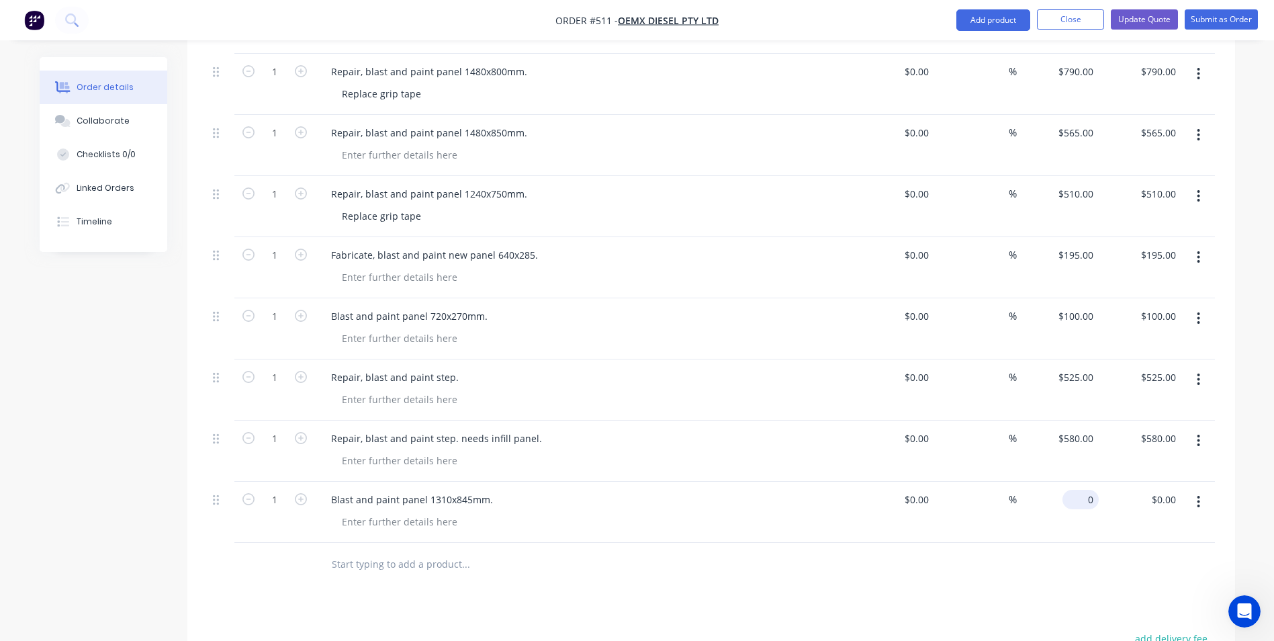
click at [1087, 490] on input "0" at bounding box center [1083, 499] width 31 height 19
type input "$480.00"
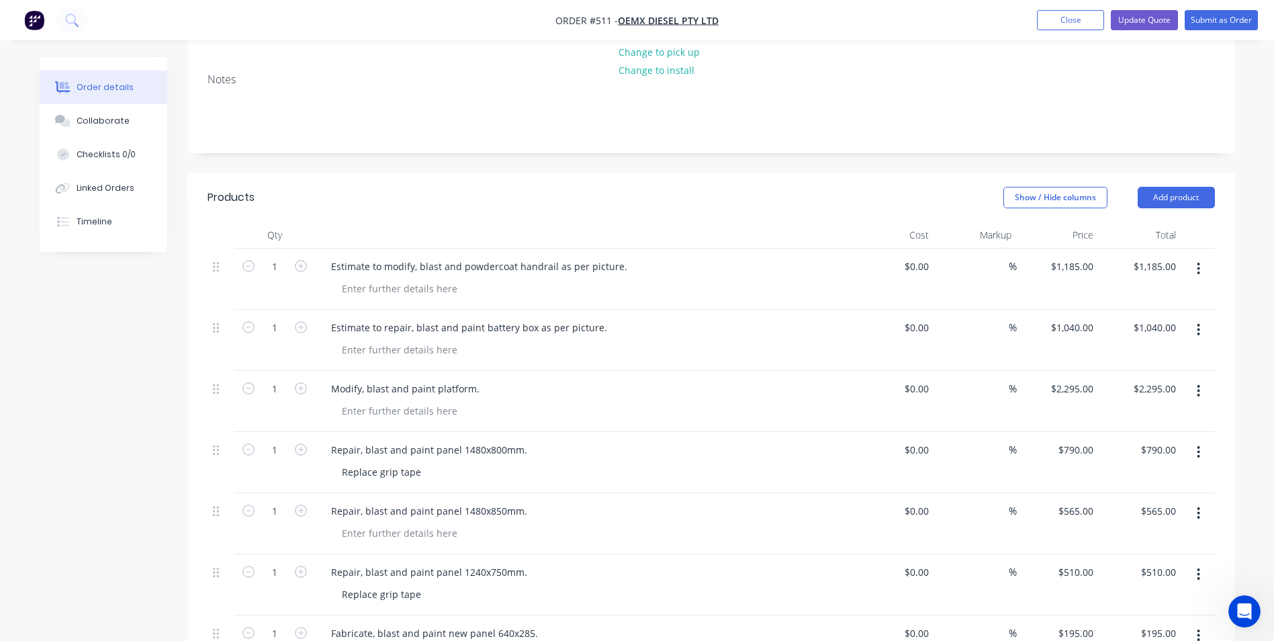
scroll to position [216, 0]
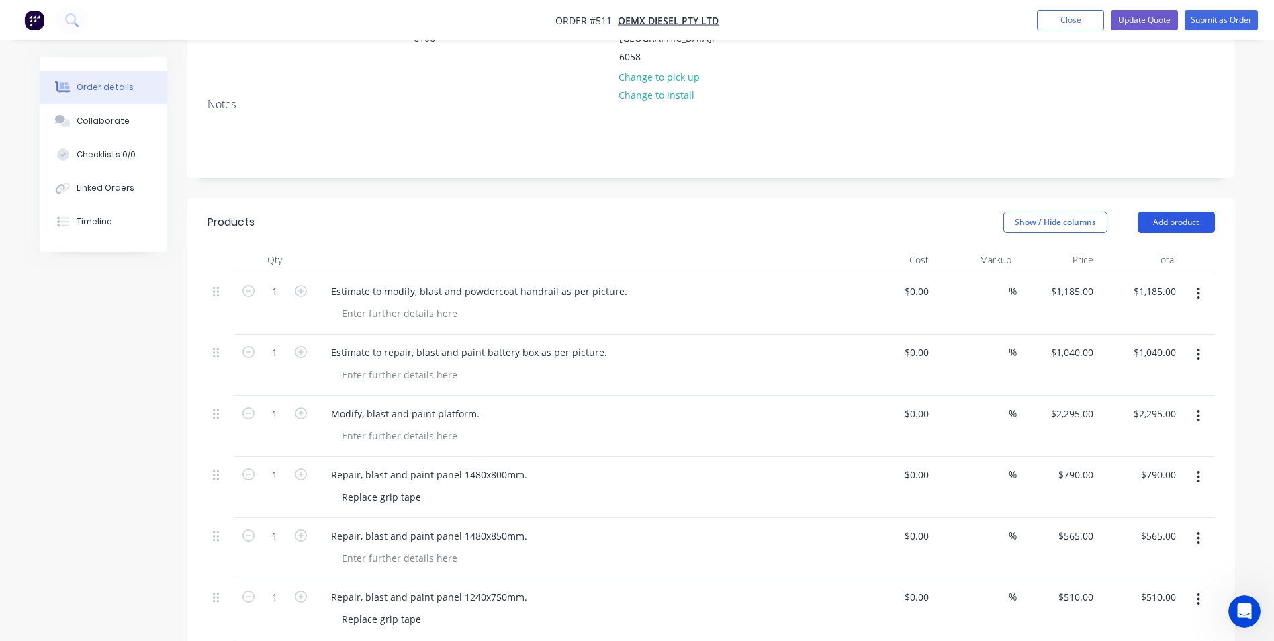
type input "$480.00"
click at [1176, 212] on button "Add product" at bounding box center [1176, 222] width 77 height 21
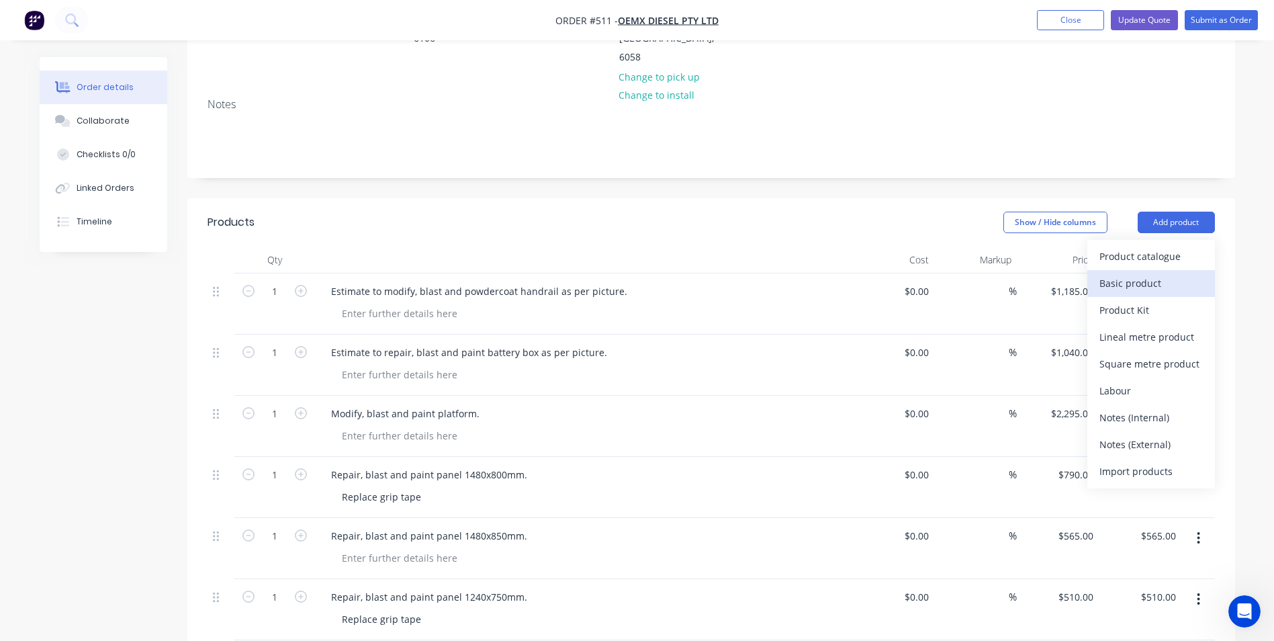
click at [1156, 273] on div "Basic product" at bounding box center [1151, 282] width 103 height 19
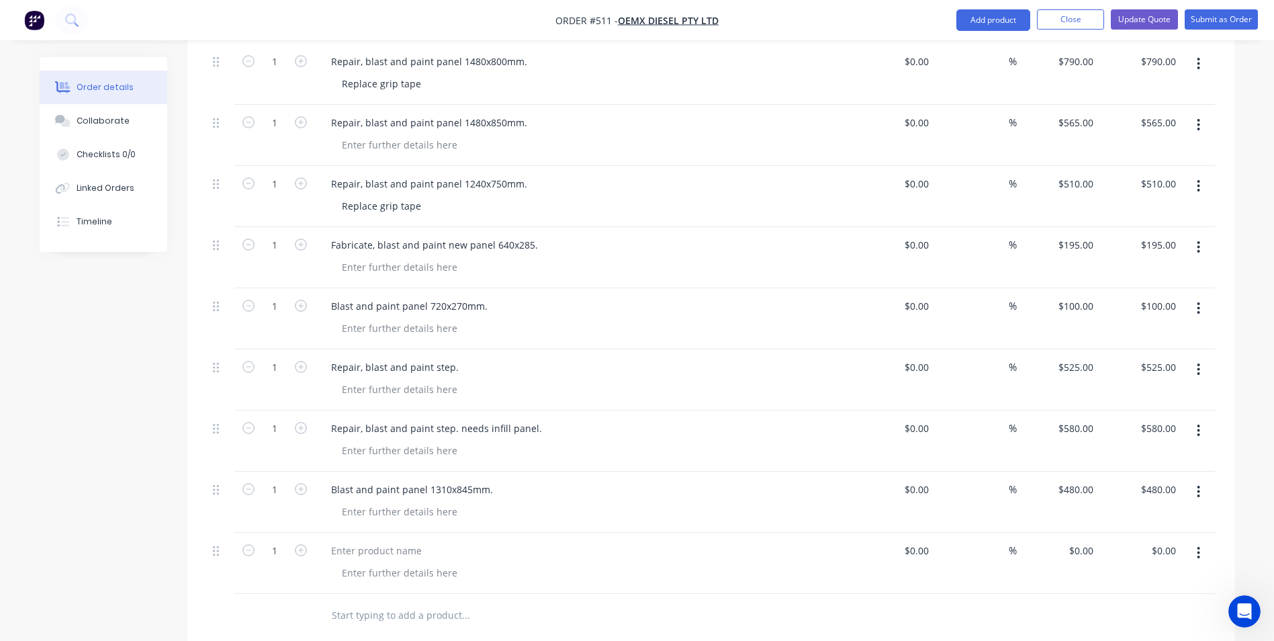
scroll to position [753, 0]
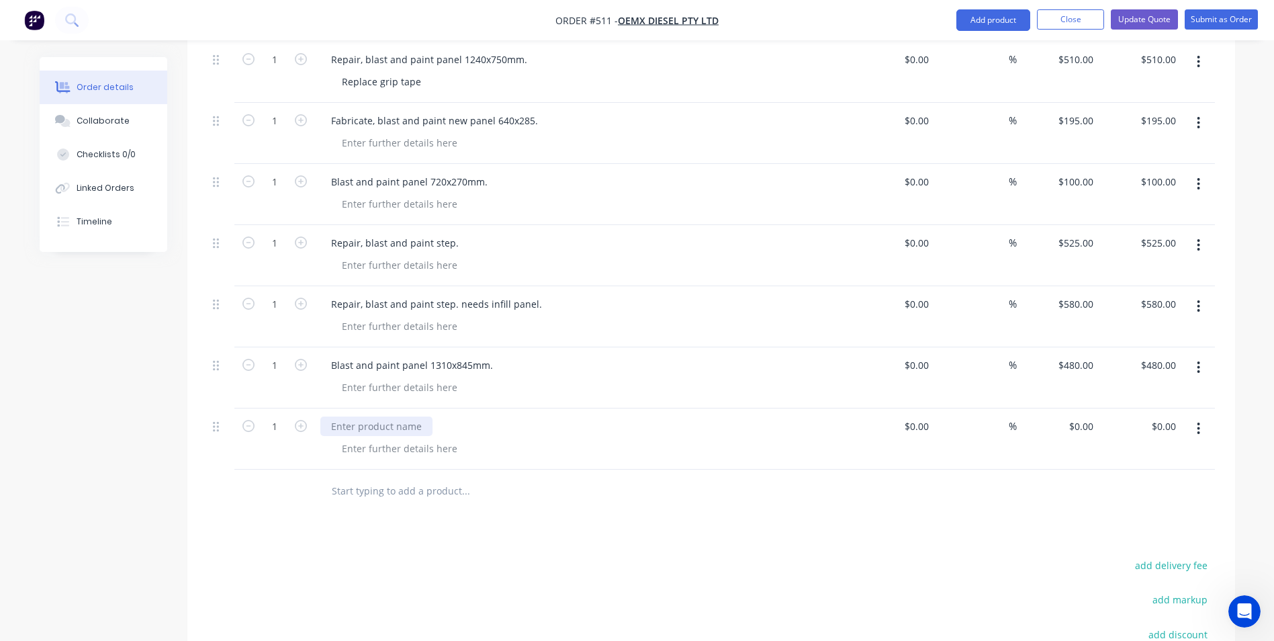
click at [341, 416] on div at bounding box center [376, 425] width 112 height 19
click at [343, 439] on div at bounding box center [399, 448] width 137 height 19
click at [1069, 408] on div "0 0" at bounding box center [1058, 438] width 83 height 61
type input "$530.00"
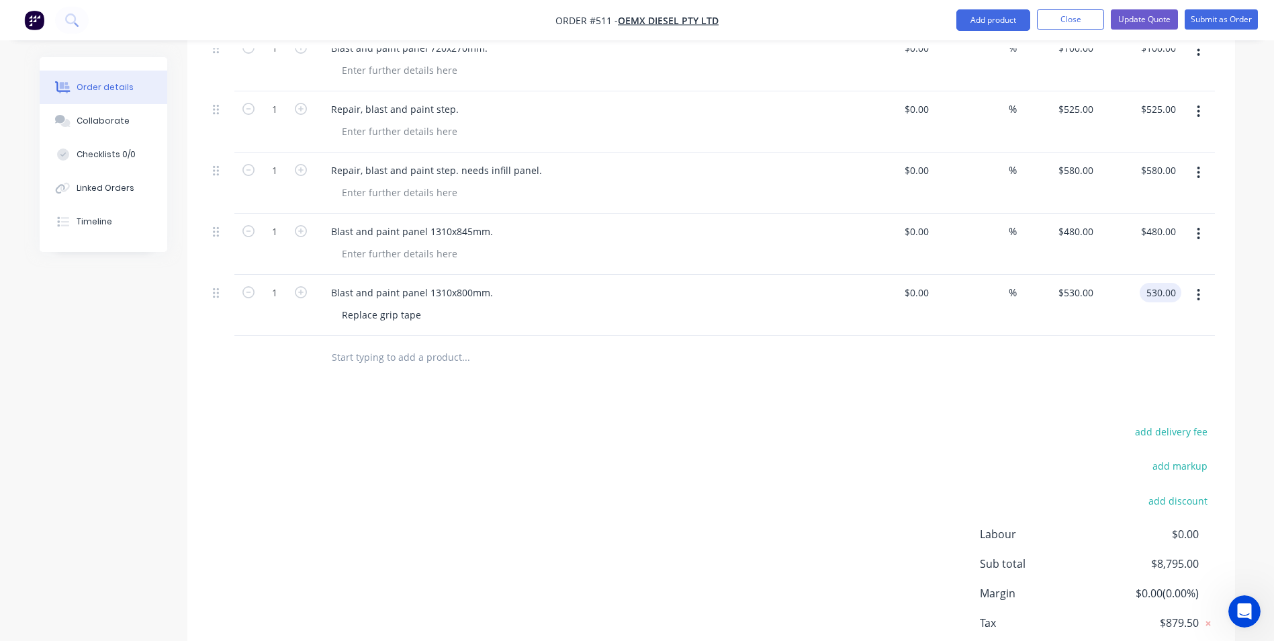
scroll to position [887, 0]
type input "$530.00"
click at [692, 470] on div "add delivery fee add markup add discount Labour $0.00 Sub total $8,795.00 Margi…" at bounding box center [712, 551] width 1008 height 259
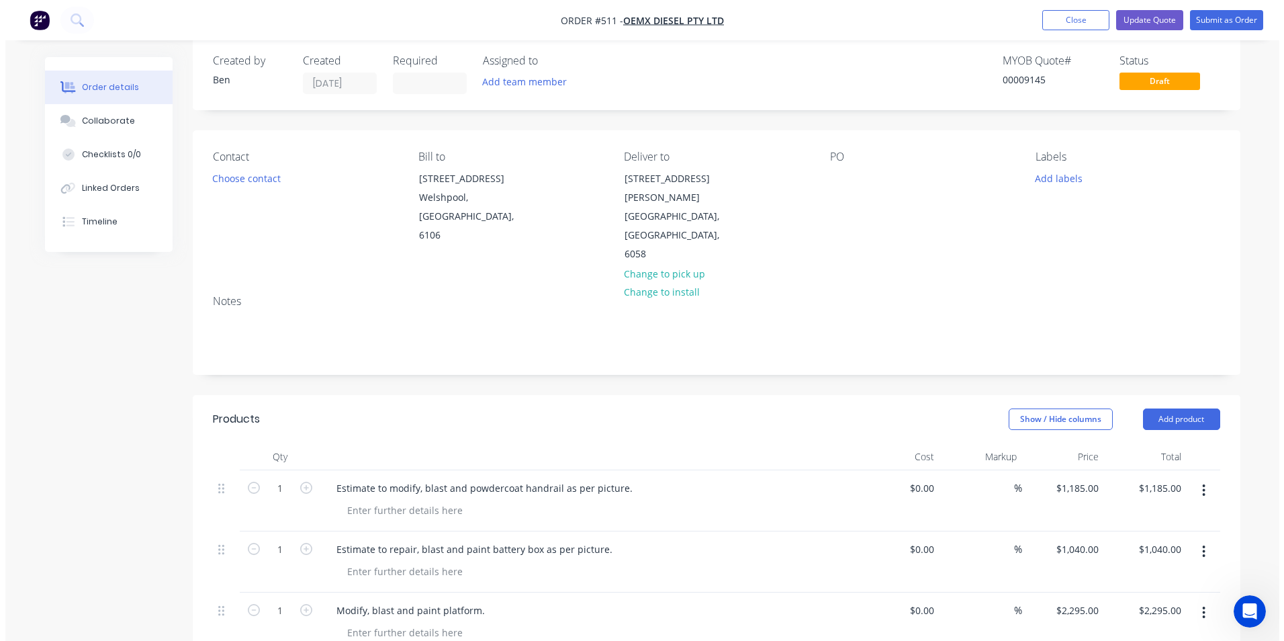
scroll to position [0, 0]
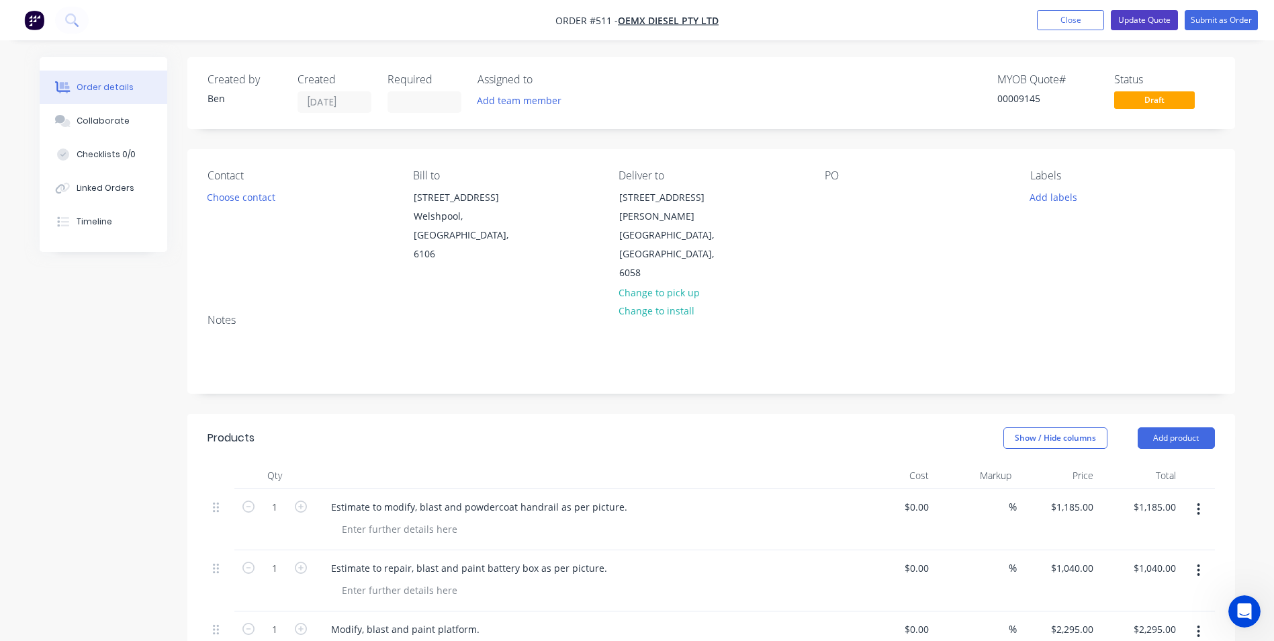
click at [1128, 22] on button "Update Quote" at bounding box center [1144, 20] width 67 height 20
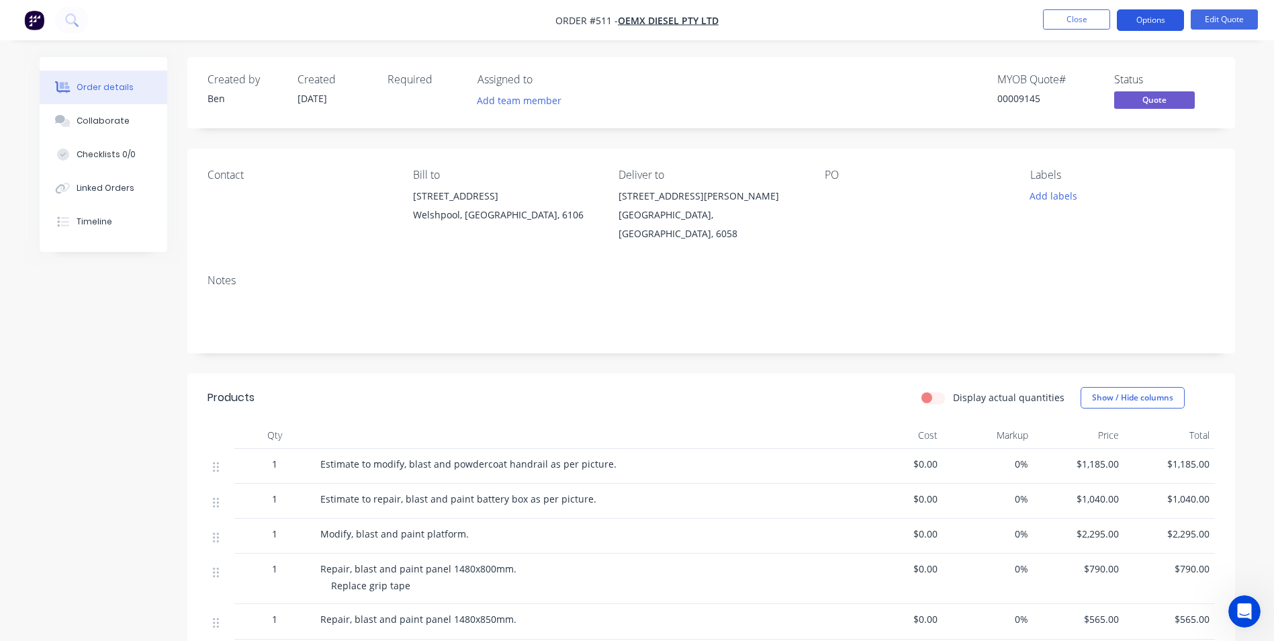
click at [1133, 21] on button "Options" at bounding box center [1150, 19] width 67 height 21
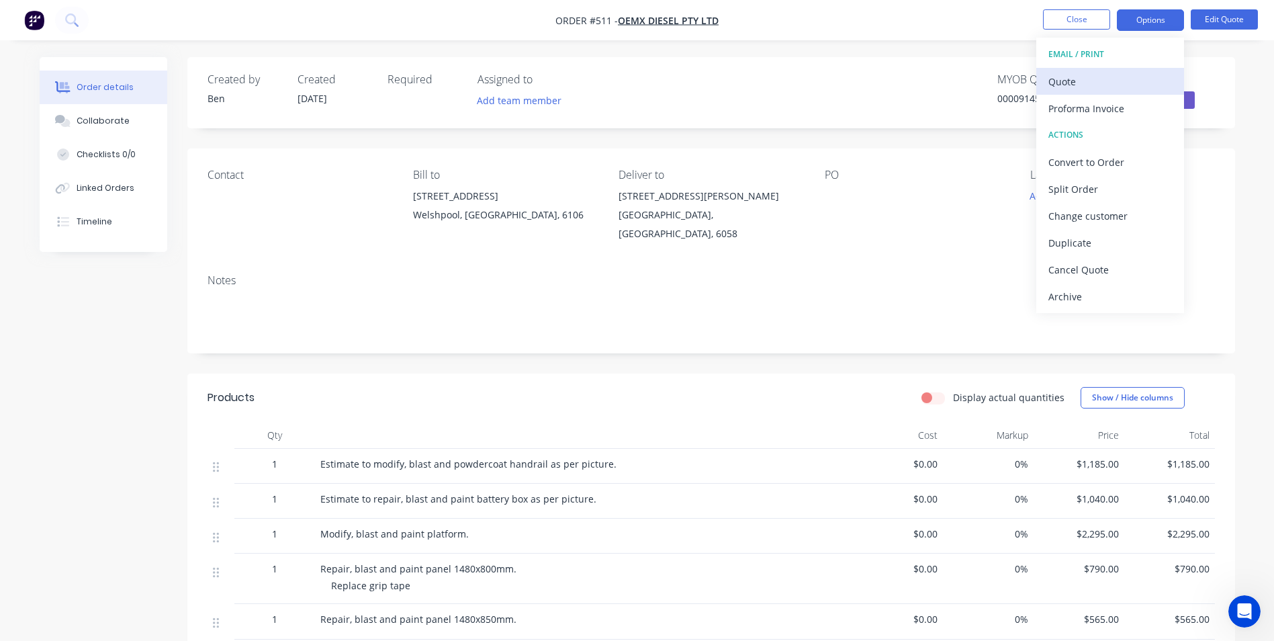
click at [1111, 72] on div "Quote" at bounding box center [1111, 81] width 124 height 19
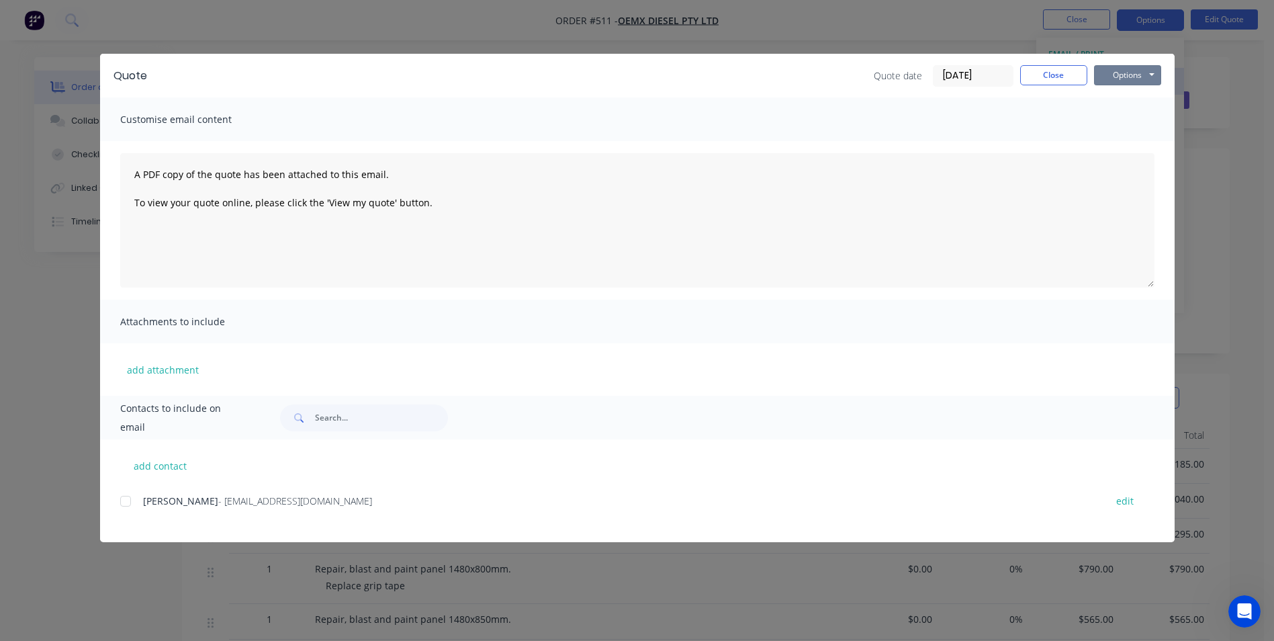
click at [1111, 71] on button "Options" at bounding box center [1127, 75] width 67 height 20
click at [1114, 97] on button "Preview" at bounding box center [1137, 99] width 86 height 22
click at [1043, 83] on button "Close" at bounding box center [1053, 75] width 67 height 20
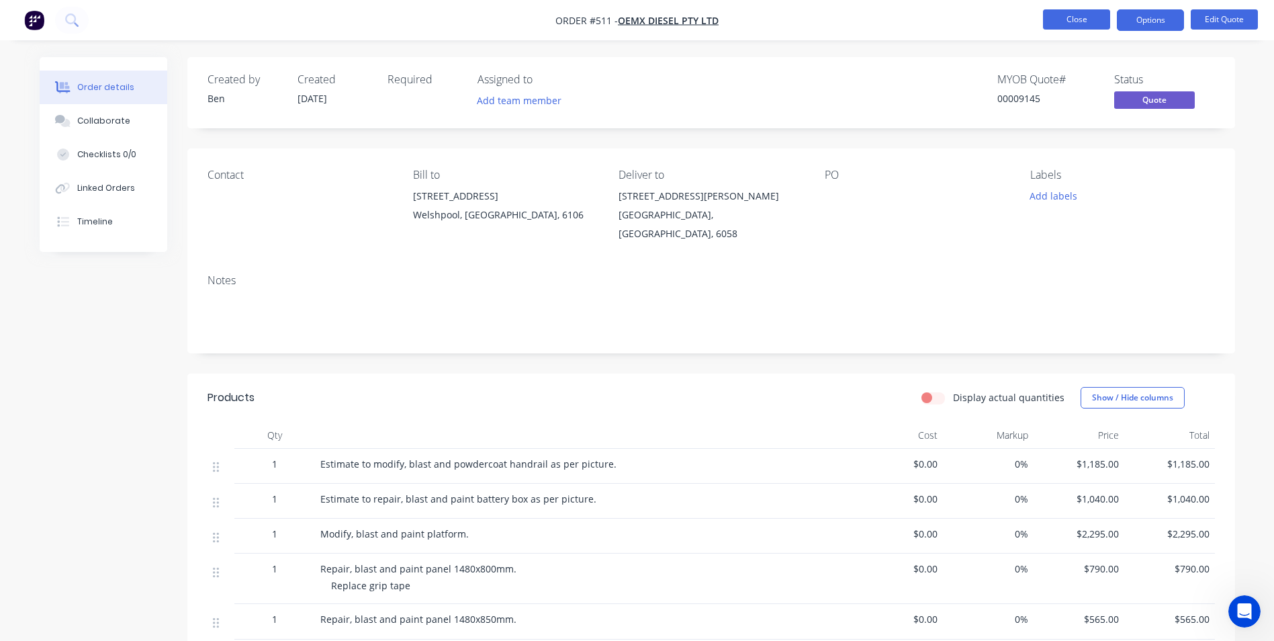
click at [1073, 15] on button "Close" at bounding box center [1076, 19] width 67 height 20
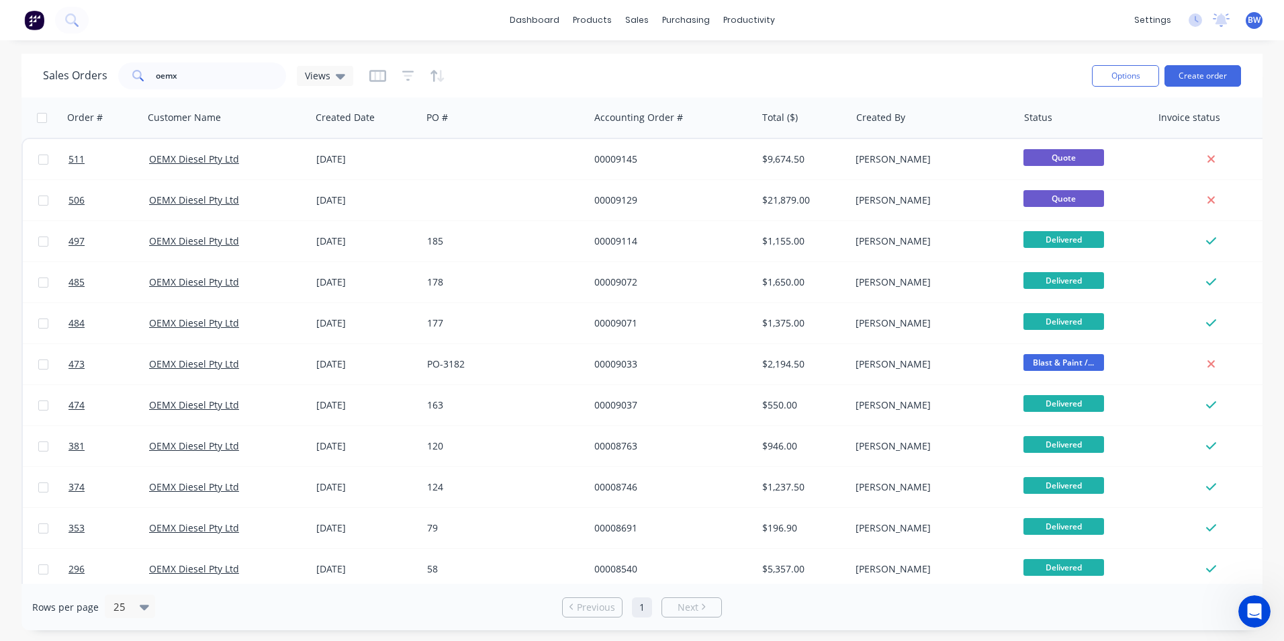
click at [1252, 21] on span "BW" at bounding box center [1254, 20] width 13 height 12
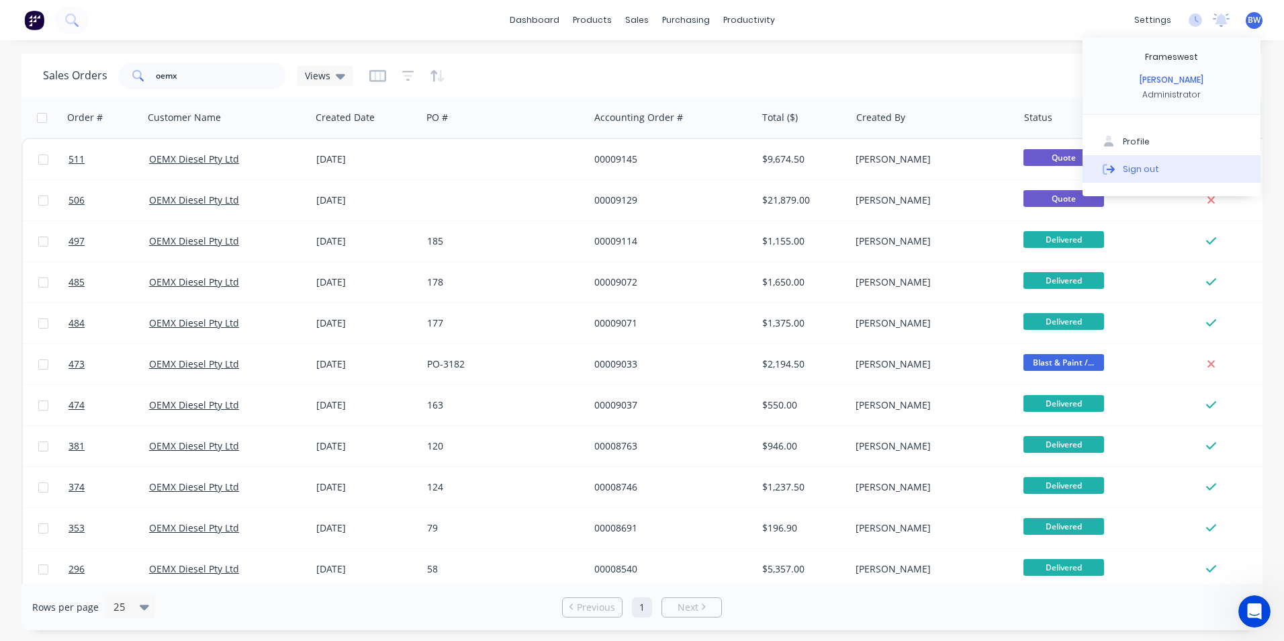
click at [1127, 165] on div "Sign out" at bounding box center [1141, 169] width 36 height 12
